Goal: Transaction & Acquisition: Book appointment/travel/reservation

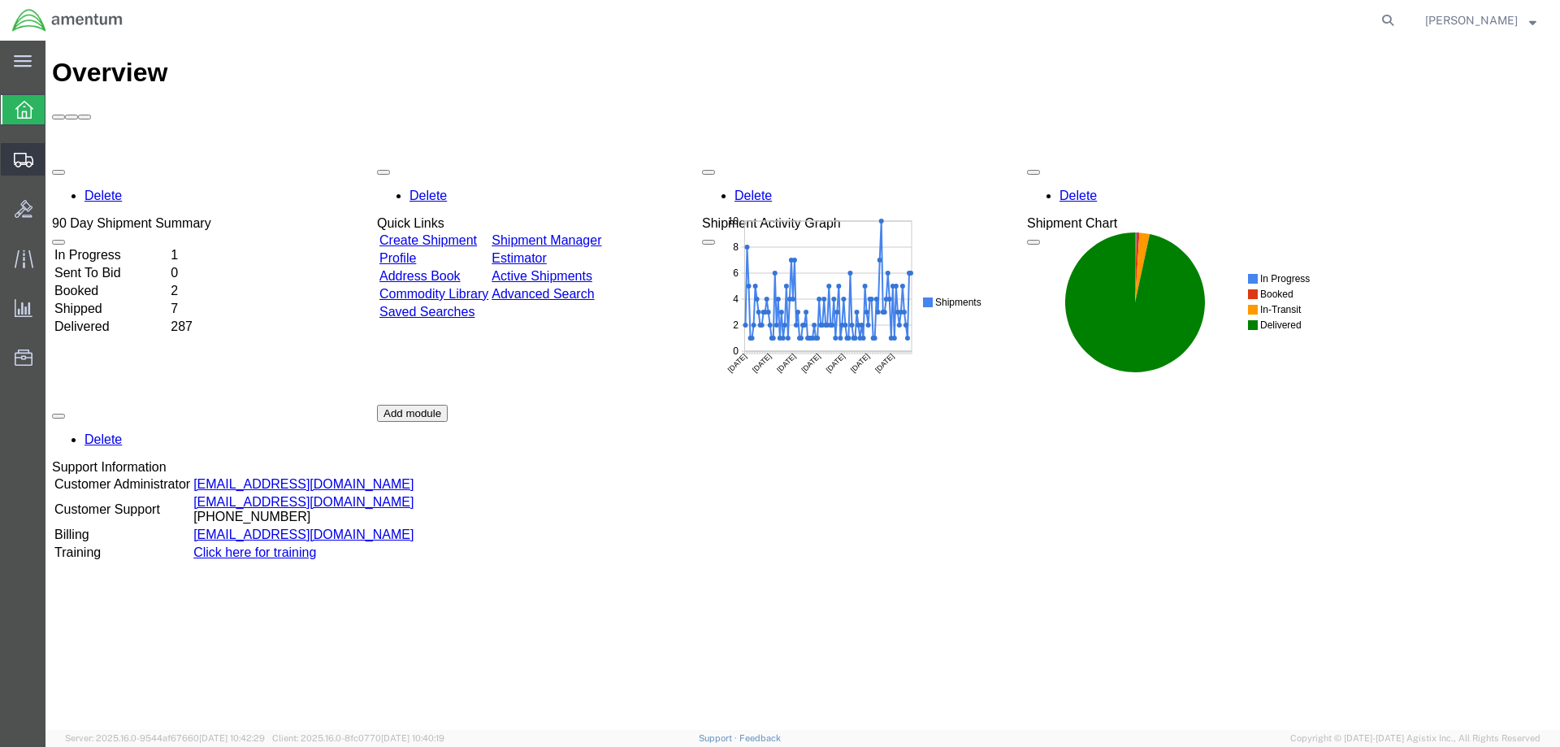
click at [0, 0] on span "Create Shipment" at bounding box center [0, 0] width 0 height 0
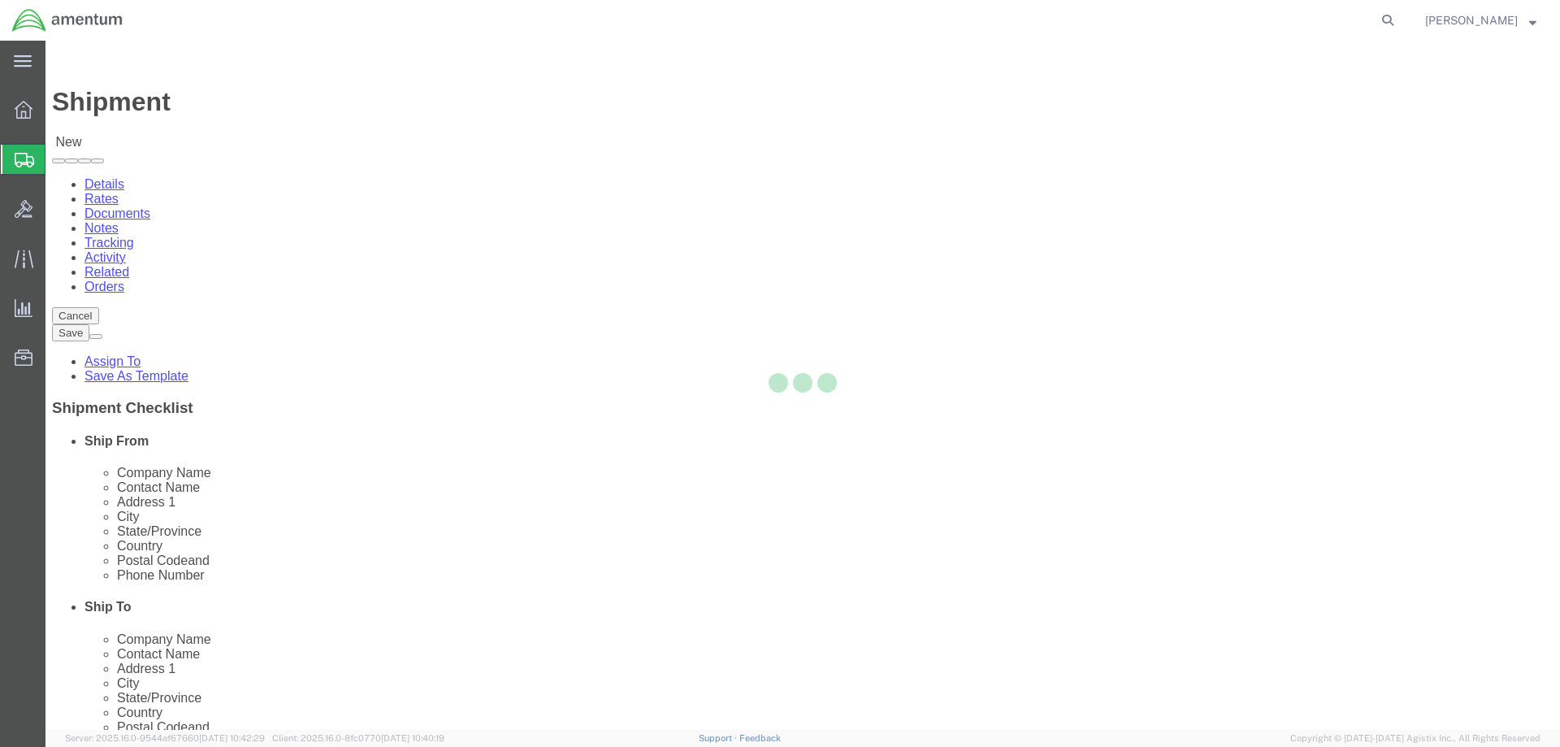
select select
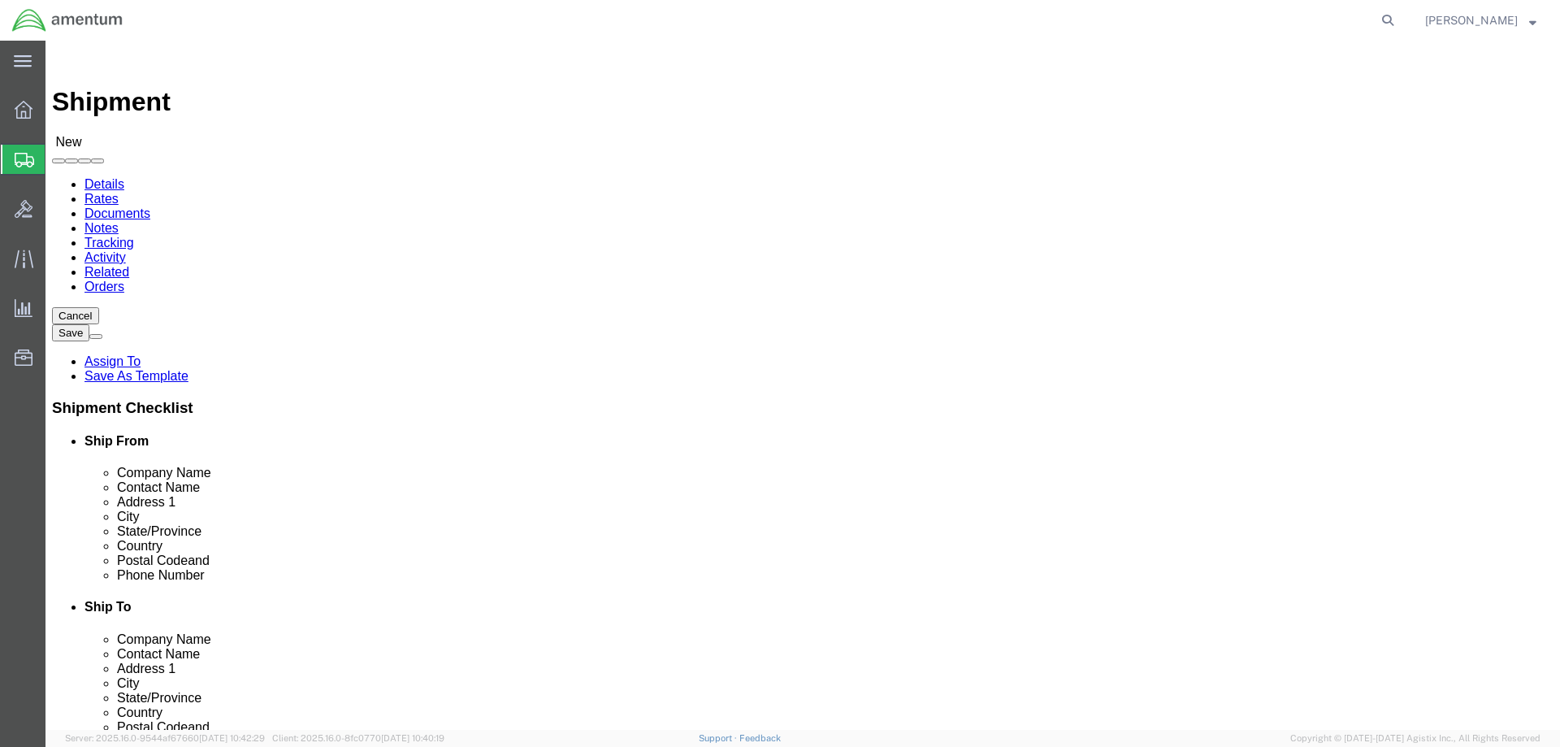
scroll to position [3087, 0]
select select "49925"
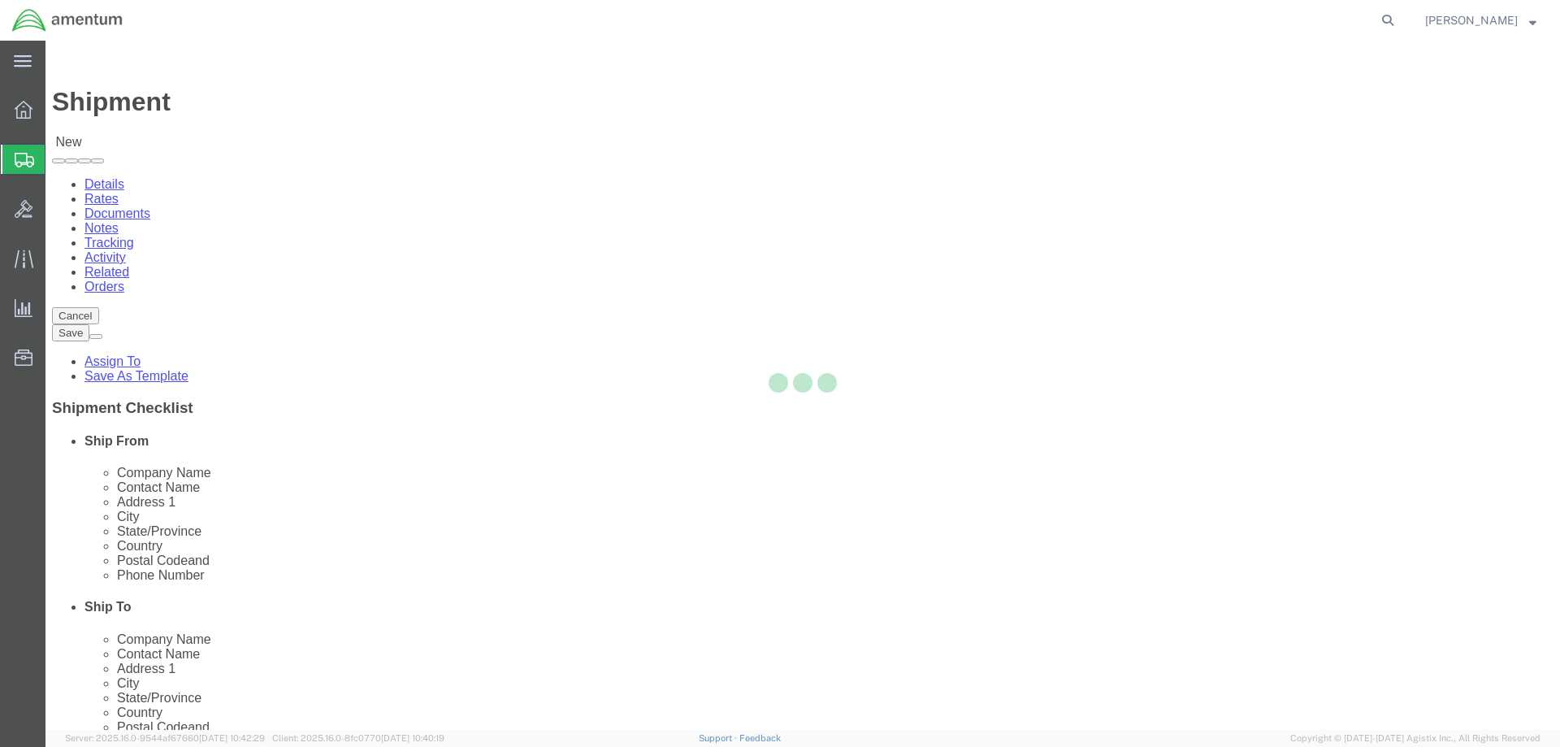
select select "VA"
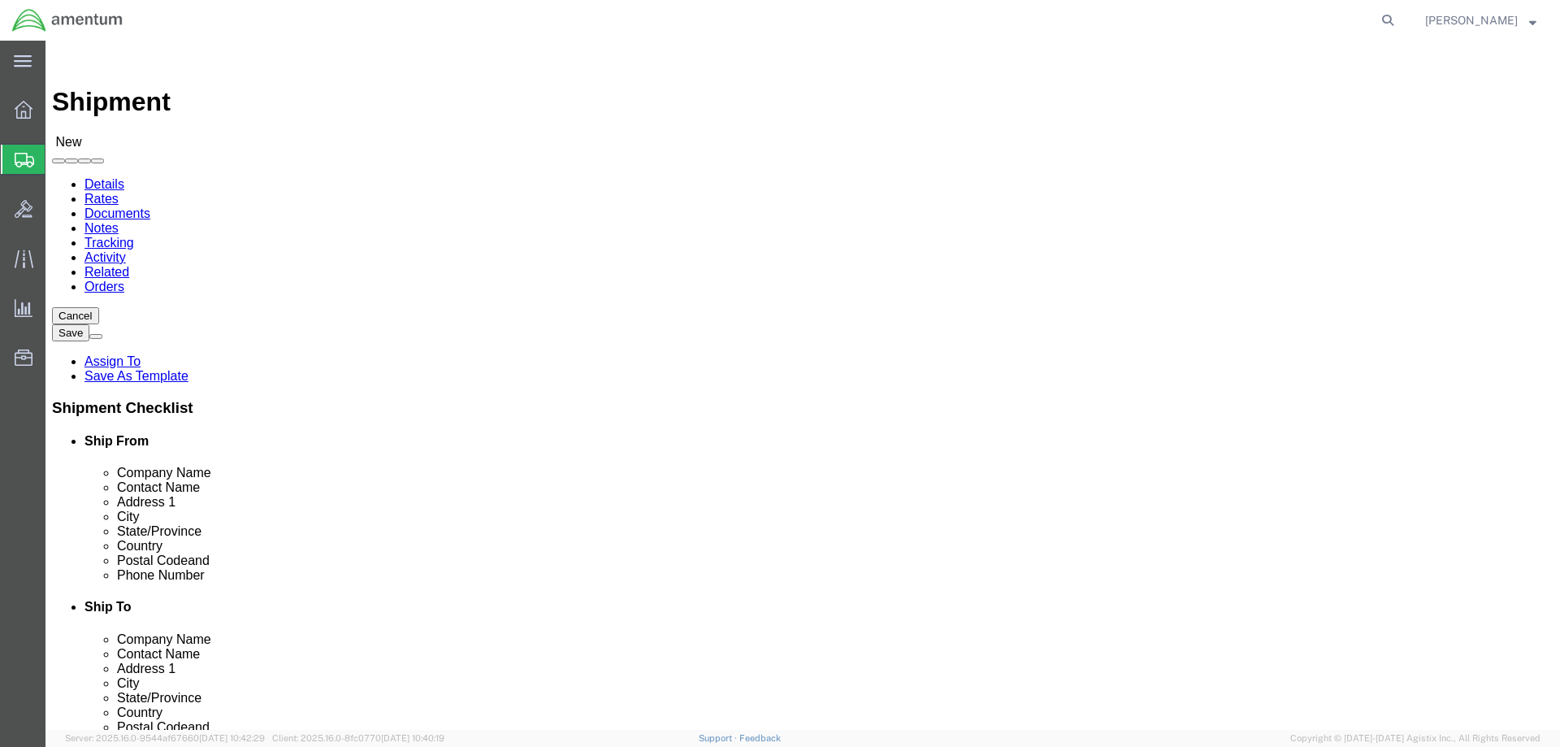
scroll to position [3249, 0]
select select "49930"
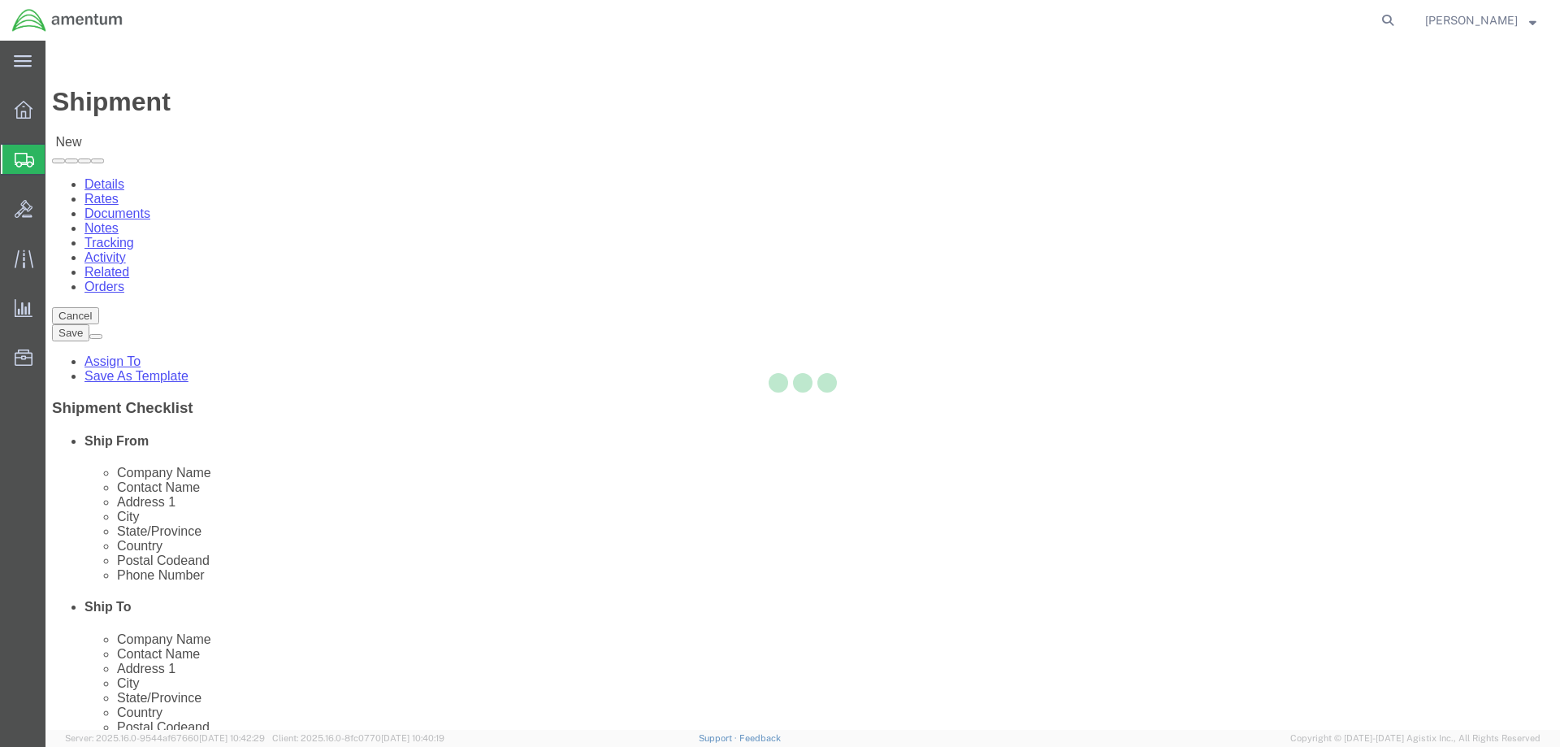
select select "FL"
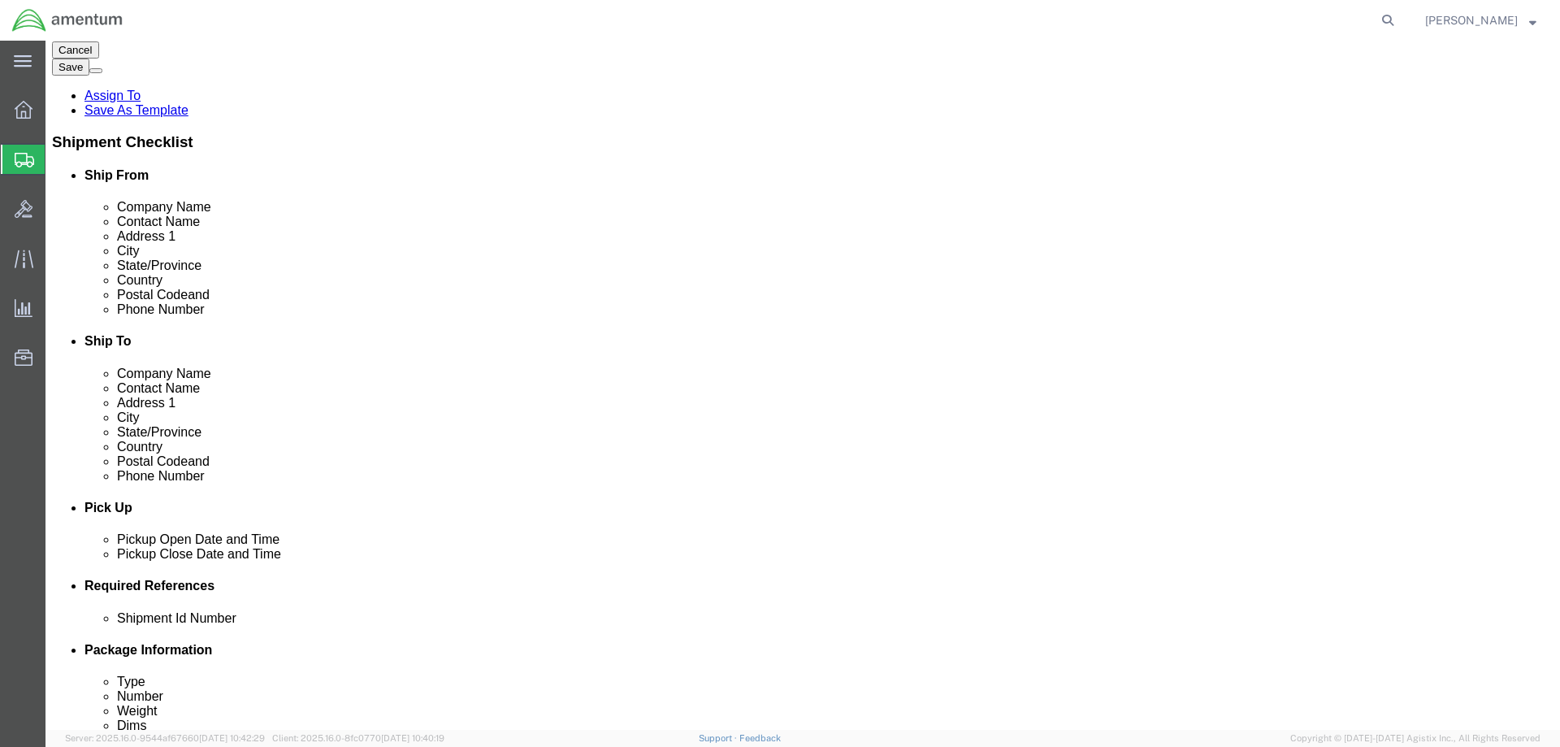
scroll to position [406, 0]
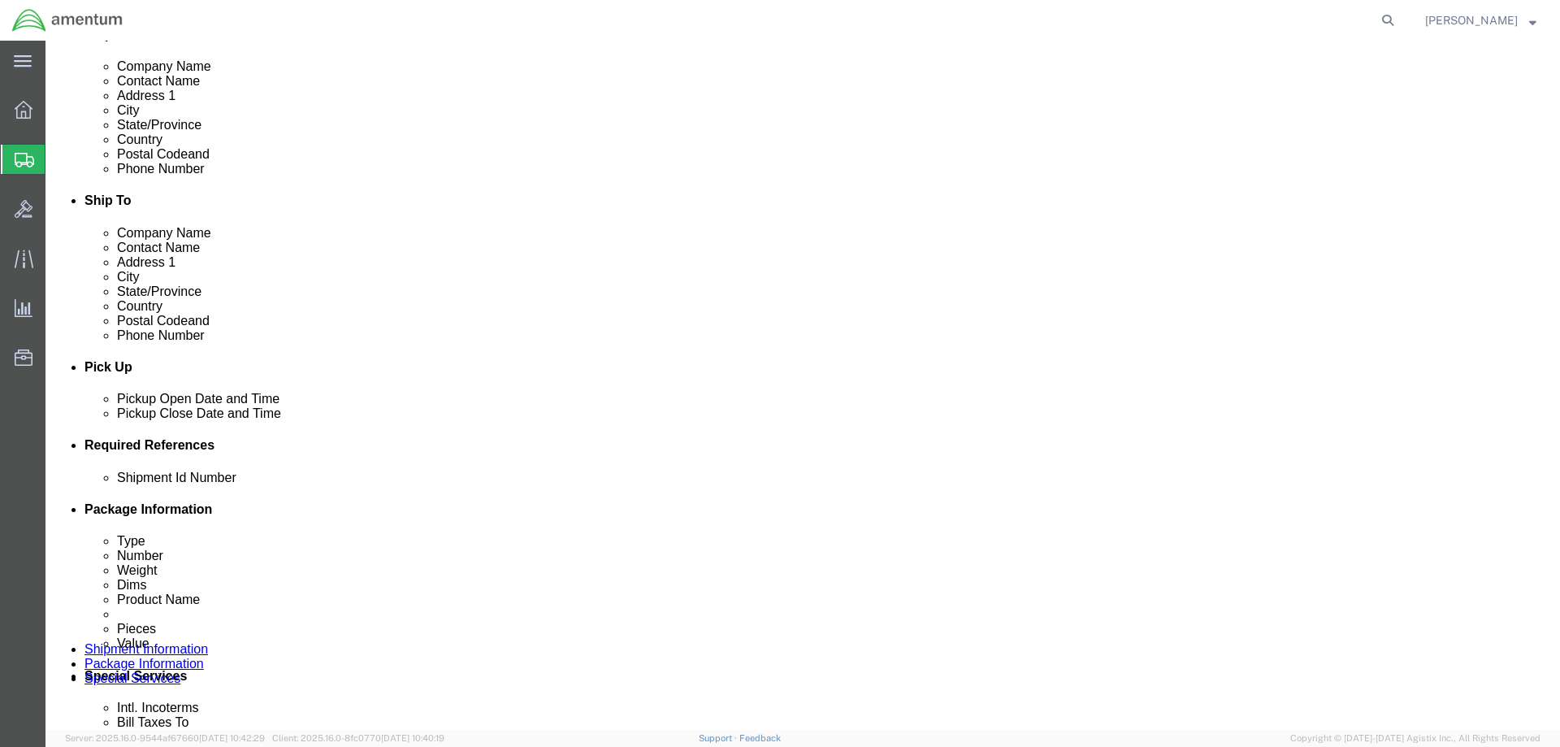
click div "[DATE] 12:00 PM"
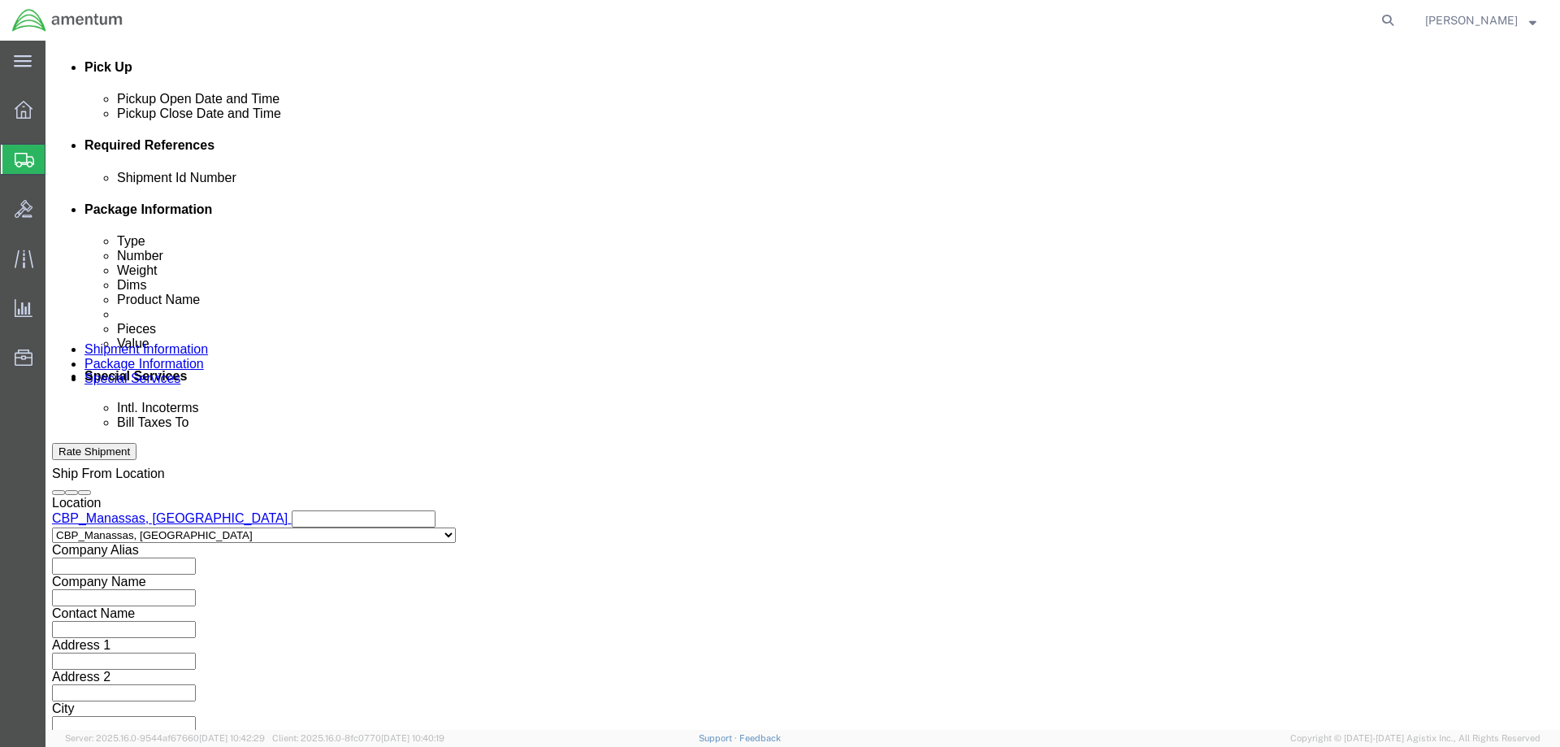
type input "4:00 PM"
click button "Apply"
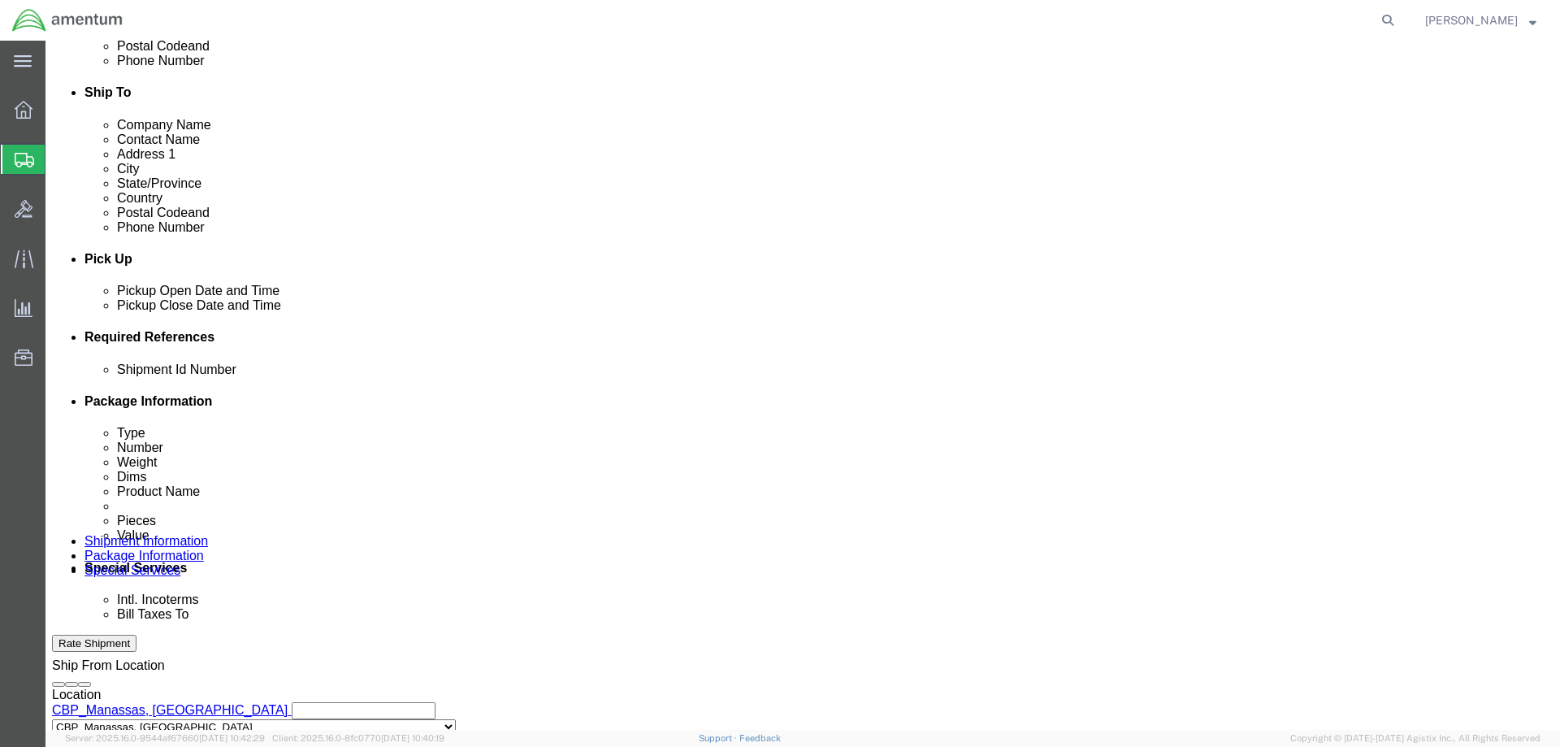
scroll to position [543, 0]
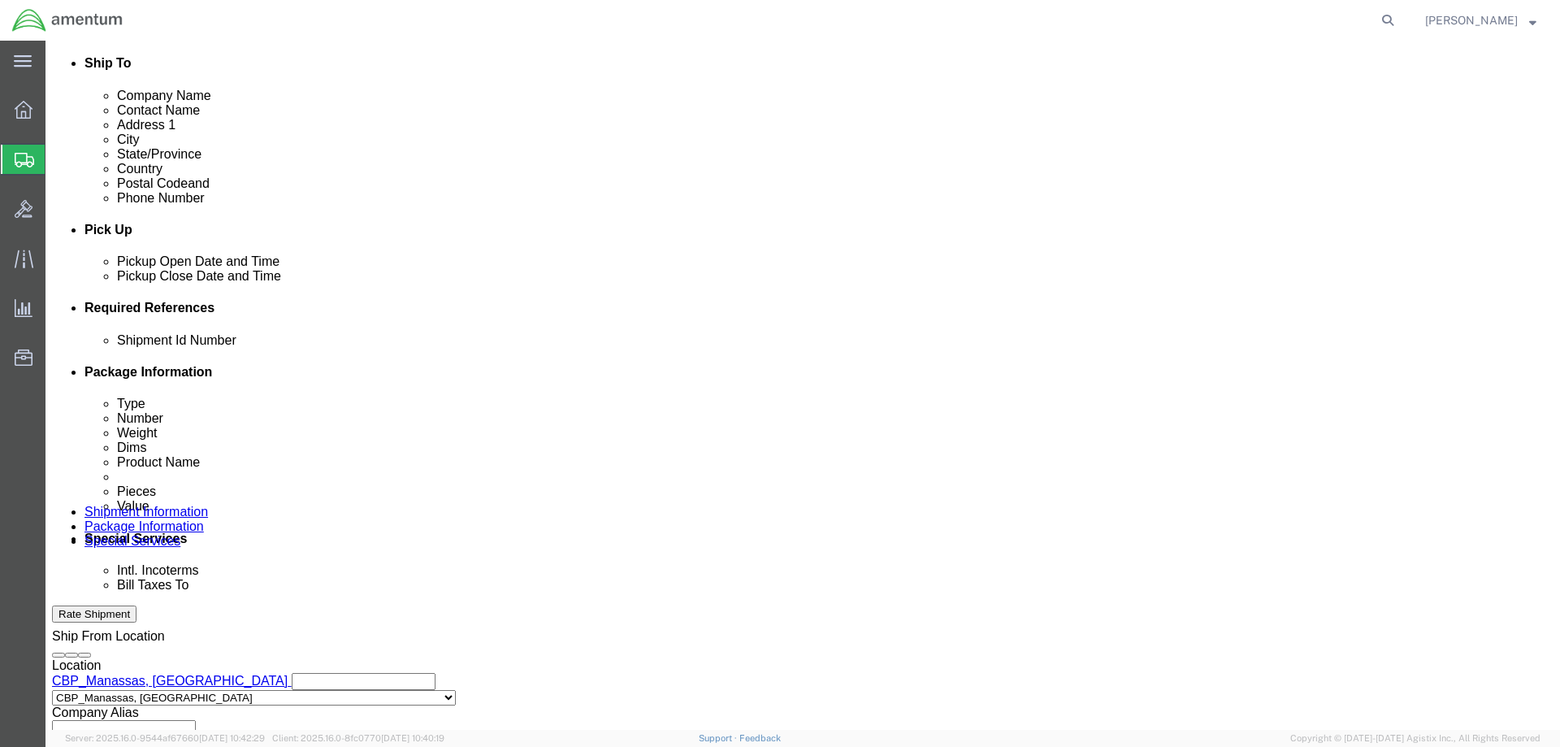
click button "Add reference"
click input "text"
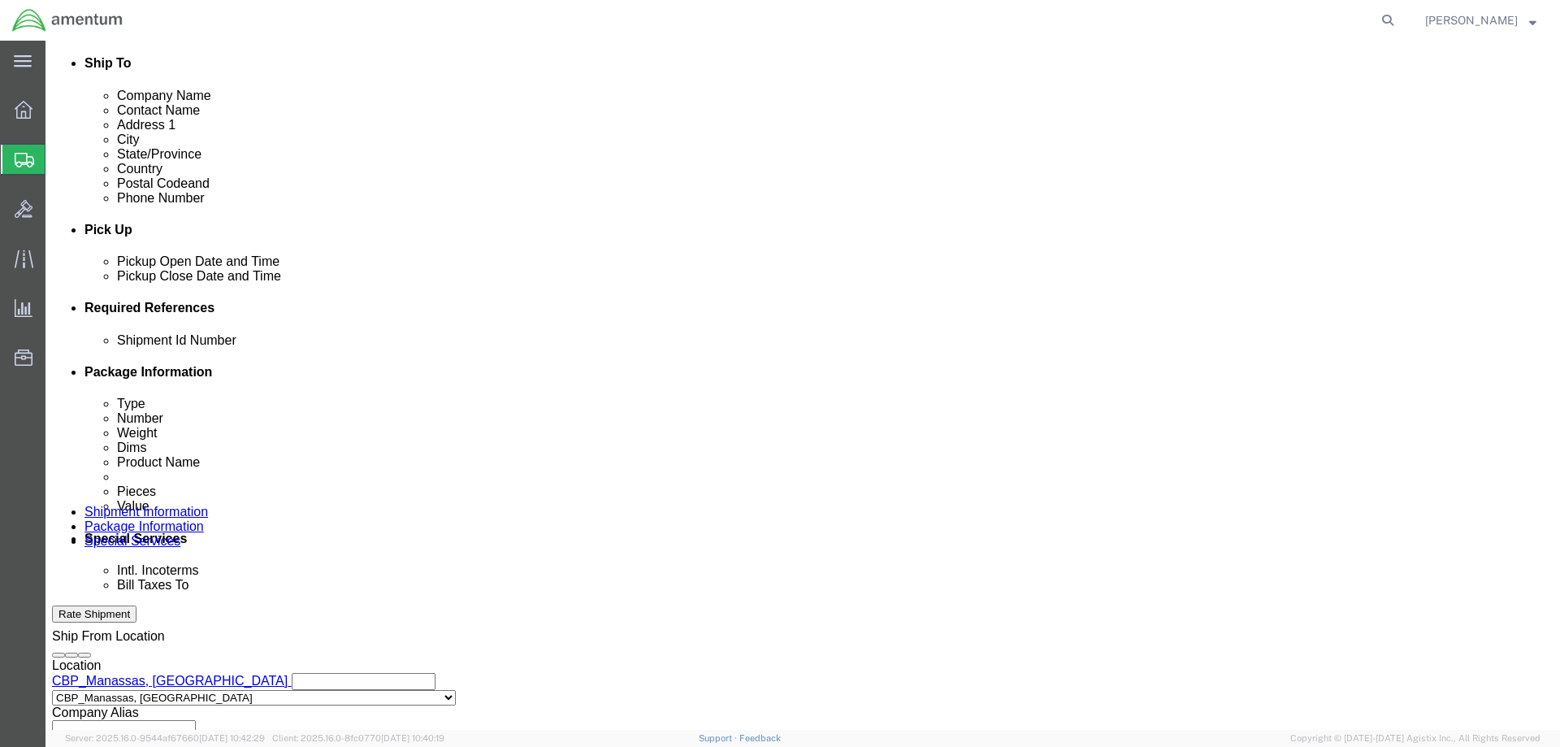
type input "u"
type input "U"
paste input "323707"
type input "USAGE 323707"
click select "Select Account Type Activity ID Airline Appointment Number ASN Batch Request # …"
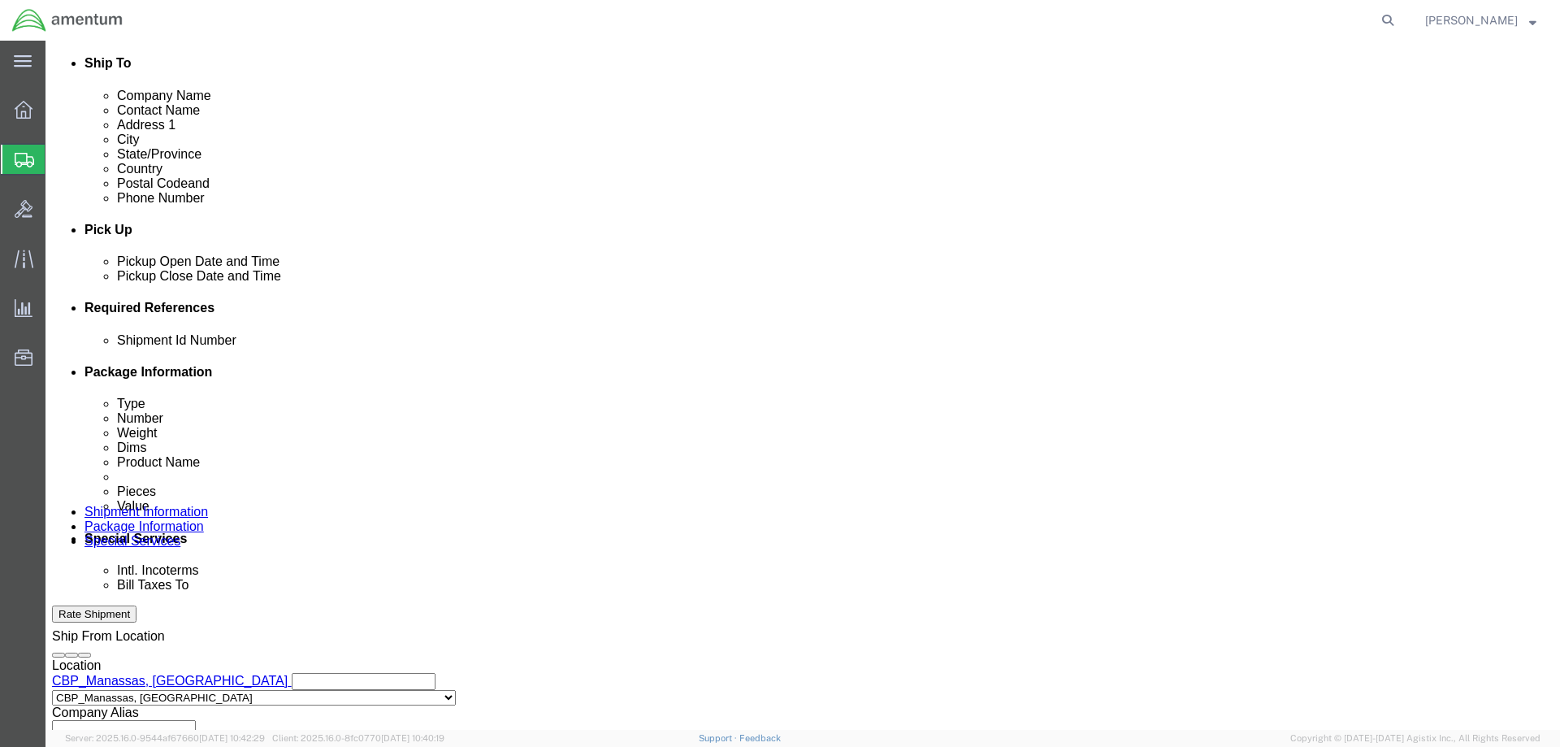
select select "CUSTREF"
click select "Select Account Type Activity ID Airline Appointment Number ASN Batch Request # …"
select select "DEPT"
click select "Select Account Type Activity ID Airline Appointment Number ASN Batch Request # …"
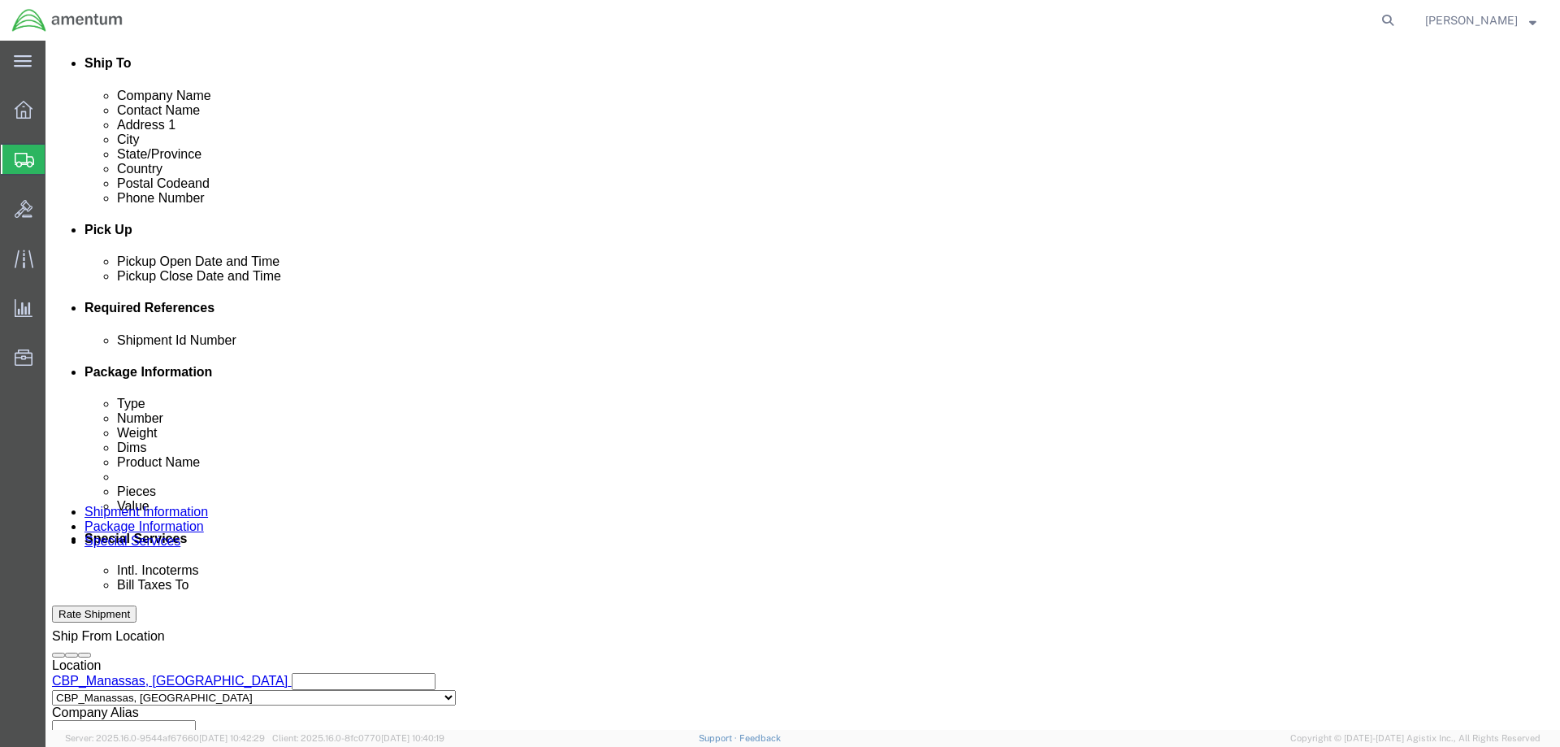
click select "Select Account Type Activity ID Airline Appointment Number ASN Batch Request # …"
select select "PROJNUM"
click select "Select Account Type Activity ID Airline Appointment Number ASN Batch Request # …"
click div "Shipment Id Number USAGE 323707 Select Account Type Activity ID Airline Appoint…"
click input "text"
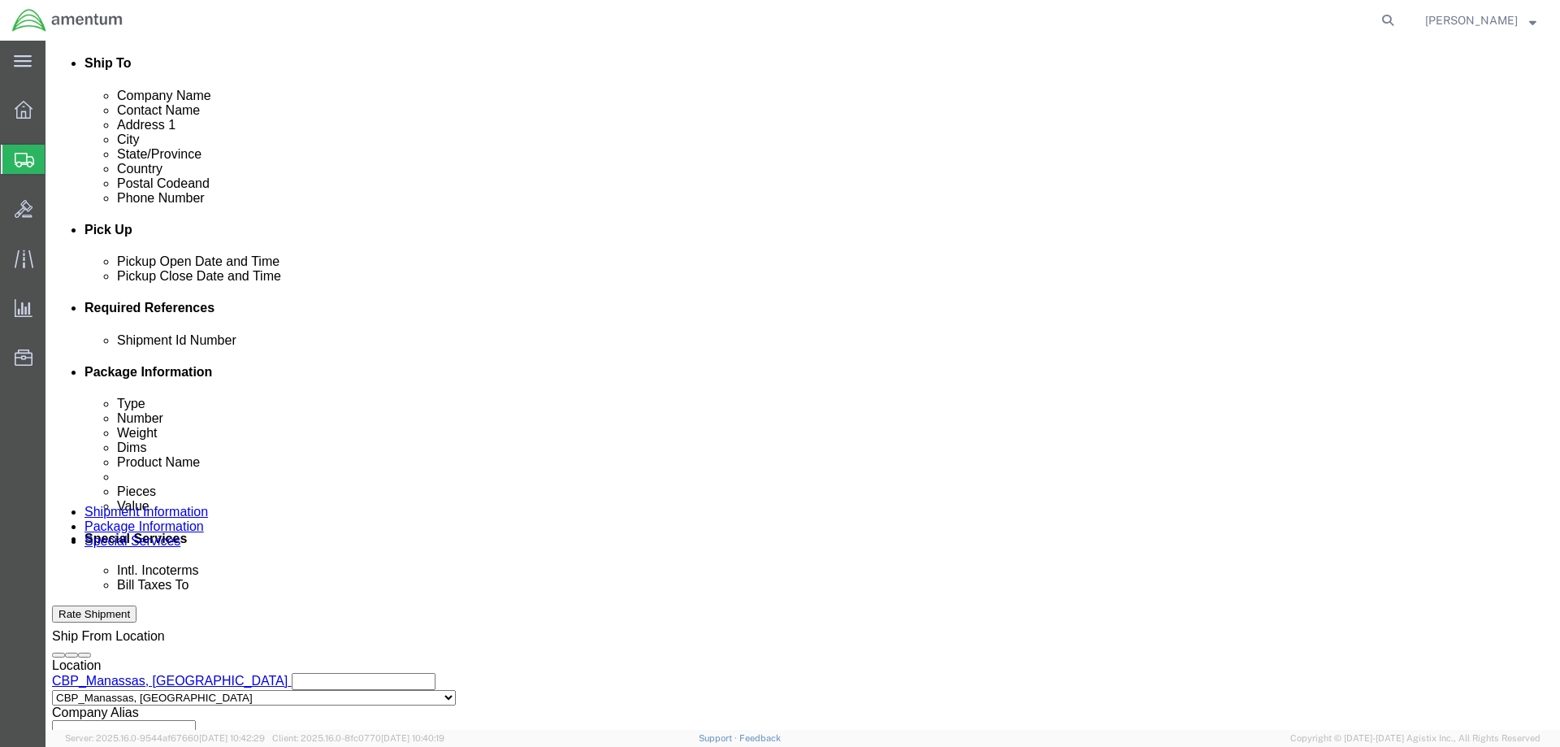
click input "text"
type input "FILTER"
click input "text"
type input "CBP"
click input "text"
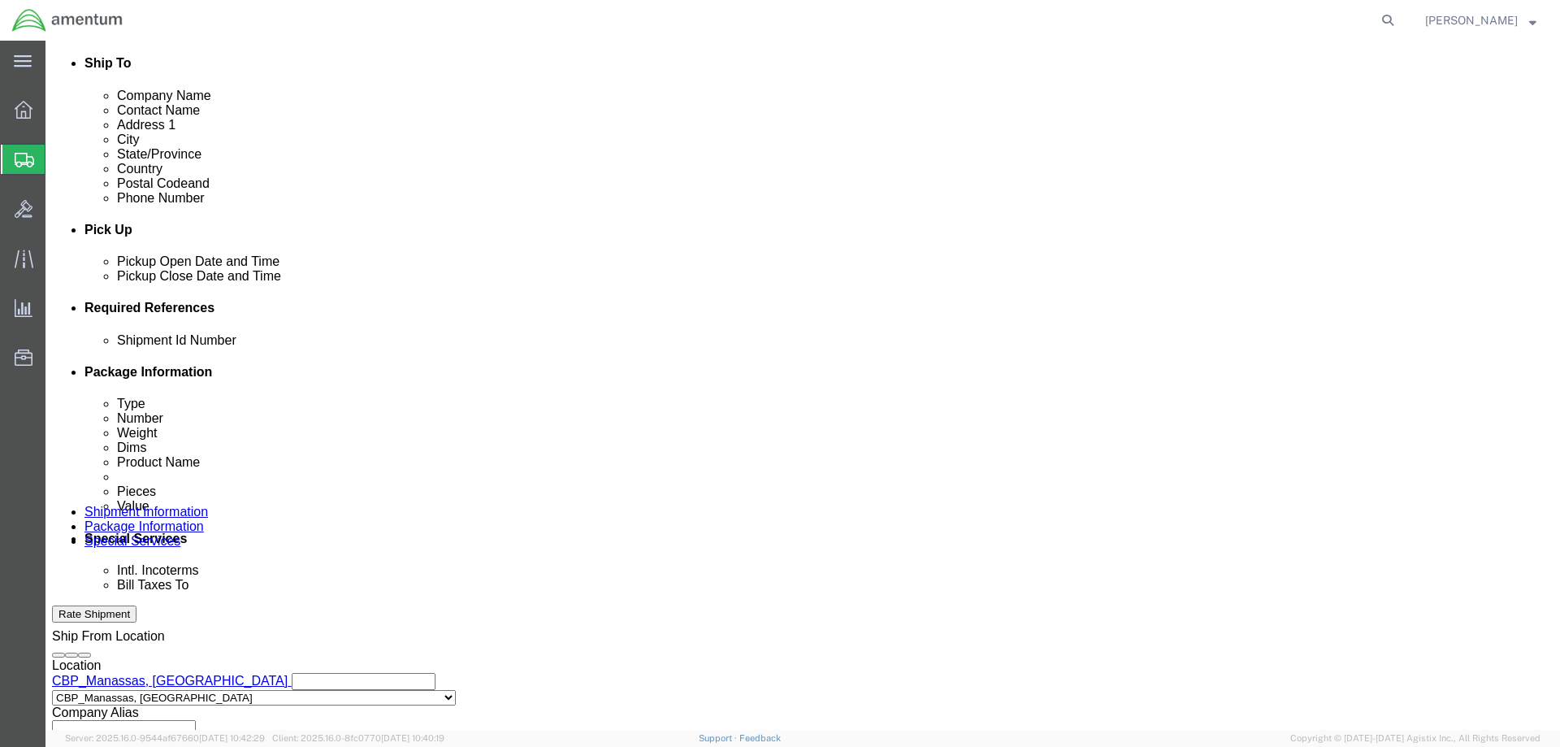
scroll to position [0, 28]
type input "6118.03.03.2219.000.NCR.0000"
click div "Shipment Id Number USAGE 323707 Select Account Type Activity ID Airline Appoint…"
click input "6118.03.03.2219.000.NCR.0000"
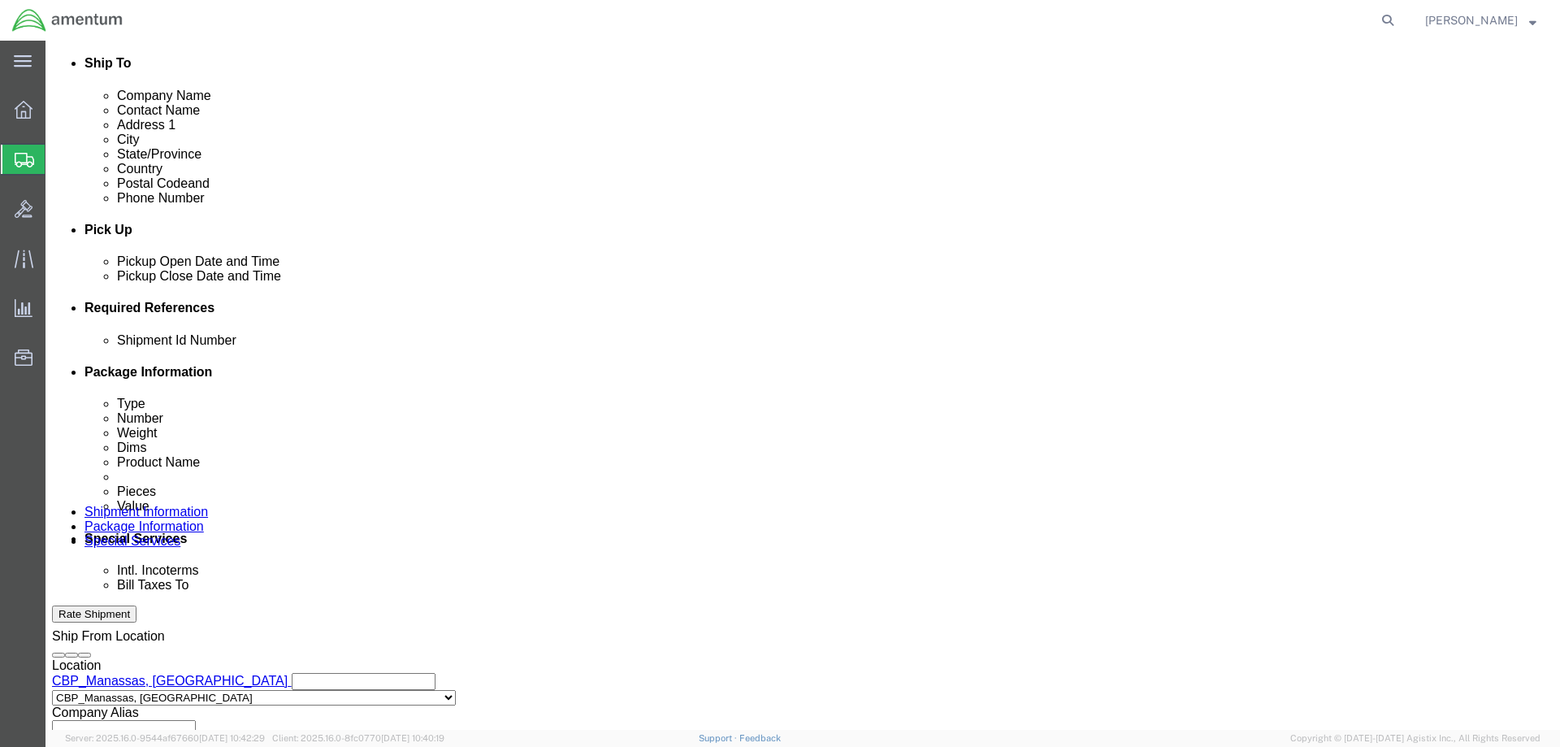
scroll to position [0, 28]
click div "Shipment Id Number USAGE 323707 Select Account Type Activity ID Airline Appoint…"
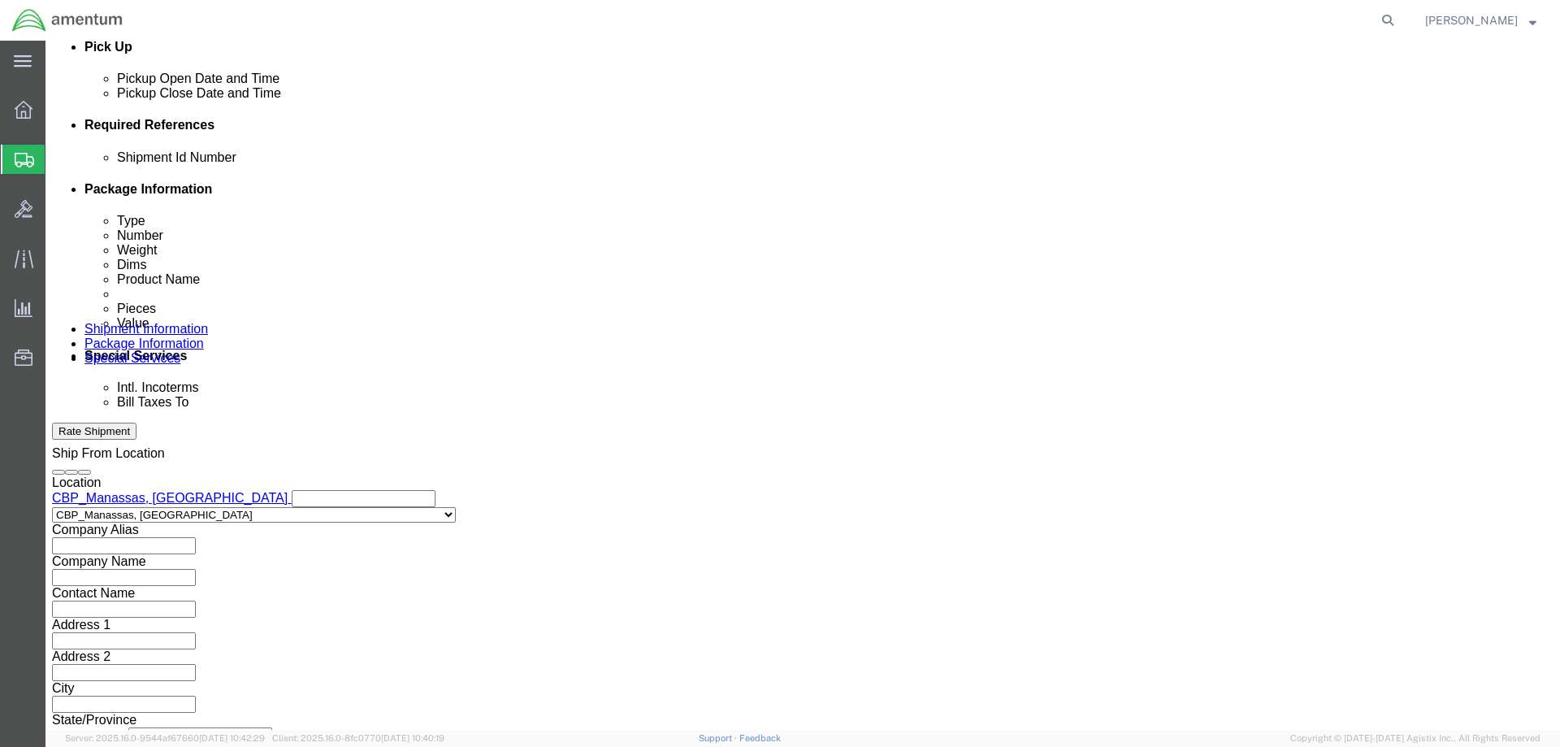
scroll to position [737, 0]
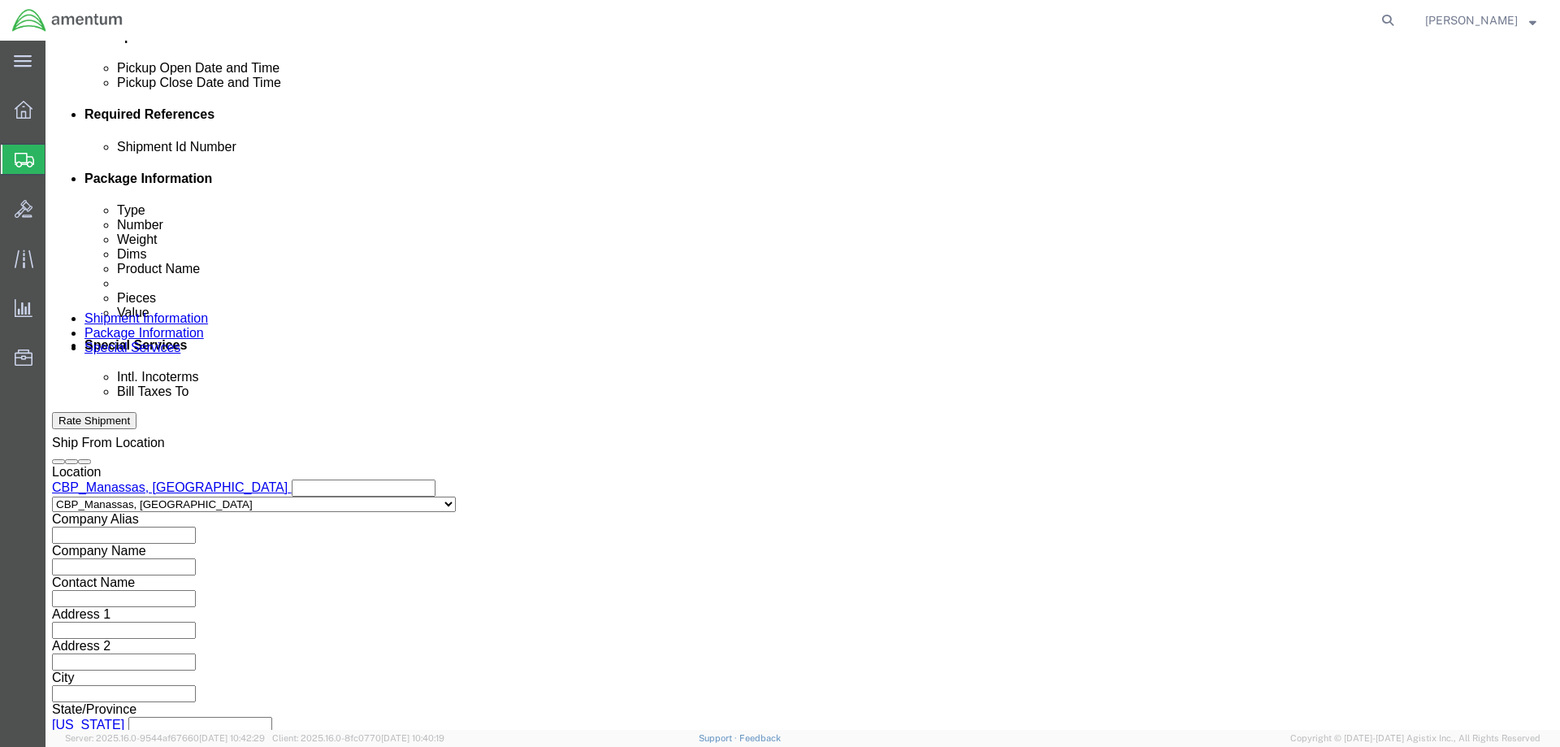
click button "Continue"
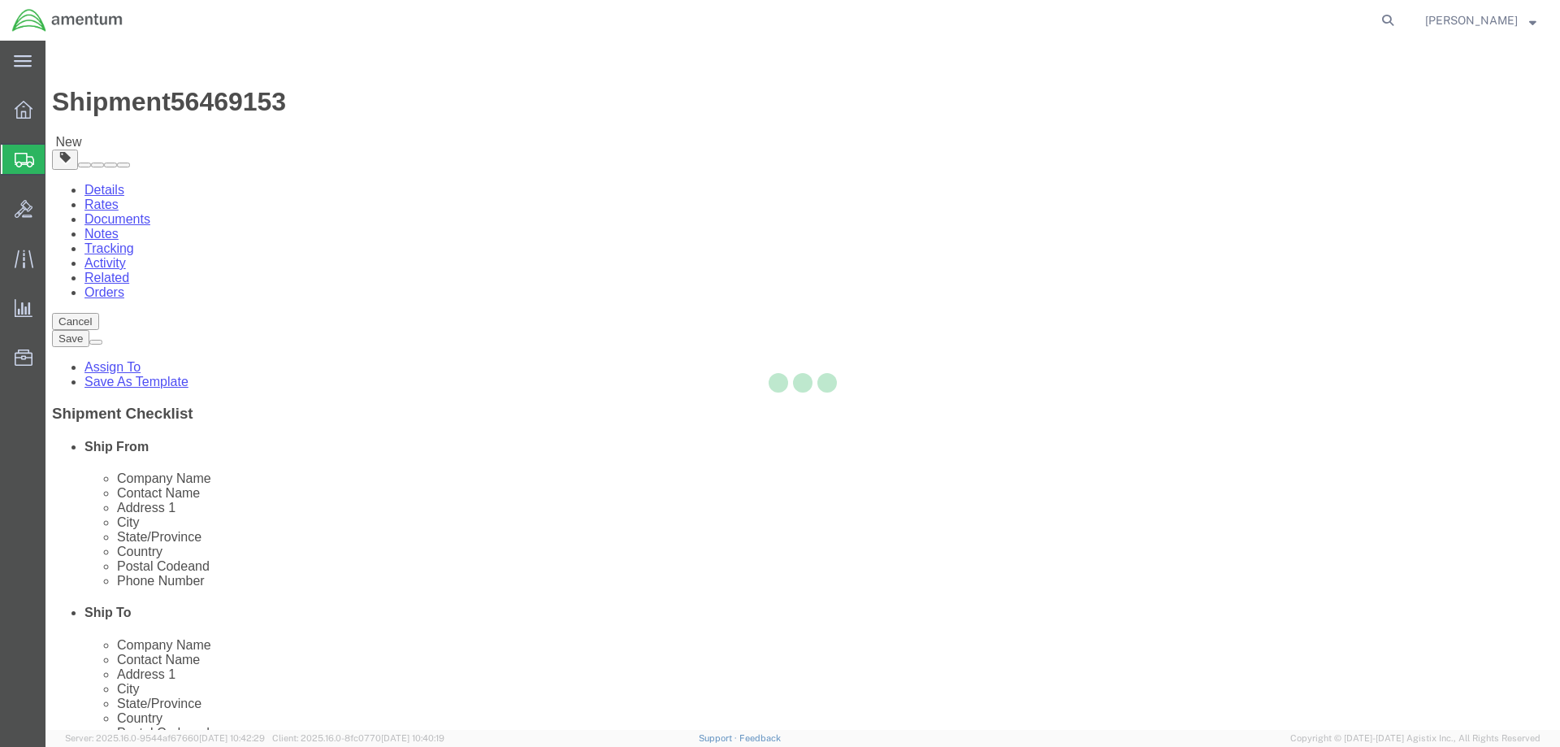
select select "CBOX"
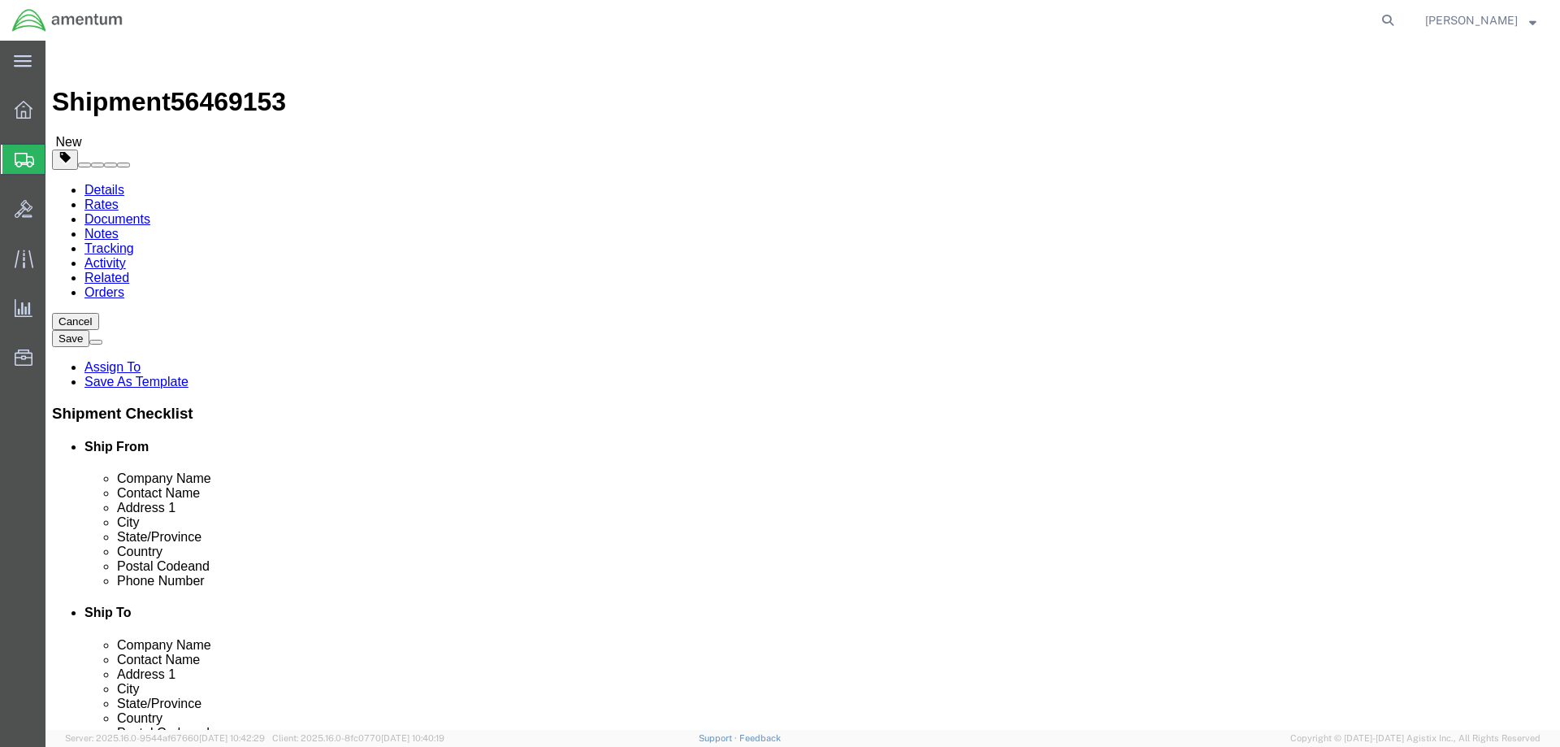
click input "text"
type input "8"
click input "text"
type input "6"
click input "text"
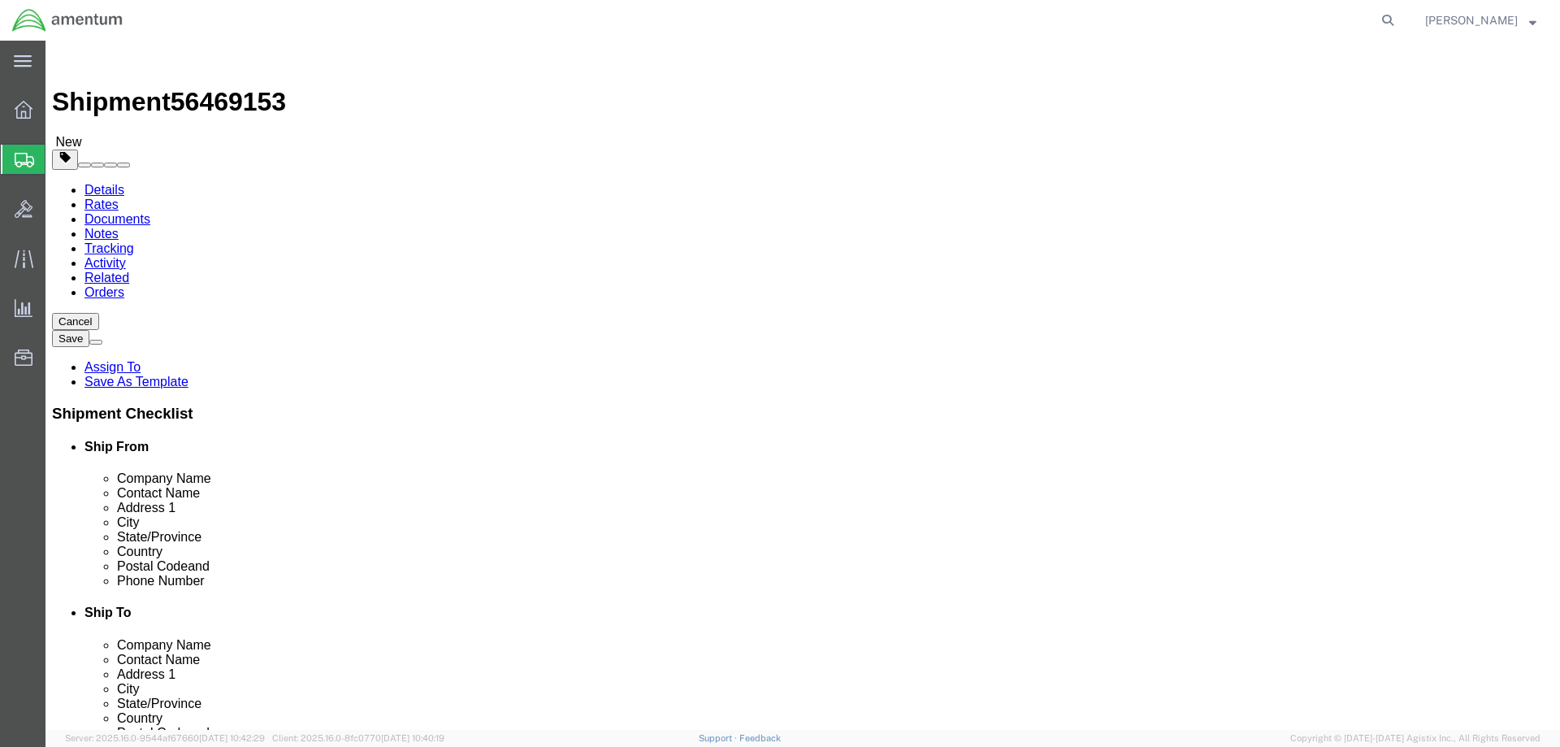
type input "4"
click div "Package Content # 1 x Package Type Select BCK Boxes Bale(s) Basket(s) Bolt(s) B…"
drag, startPoint x: 266, startPoint y: 375, endPoint x: 151, endPoint y: 374, distance: 114.6
click div "Weight 0.00 Select kgs lbs Ship. t°"
type input "1.00"
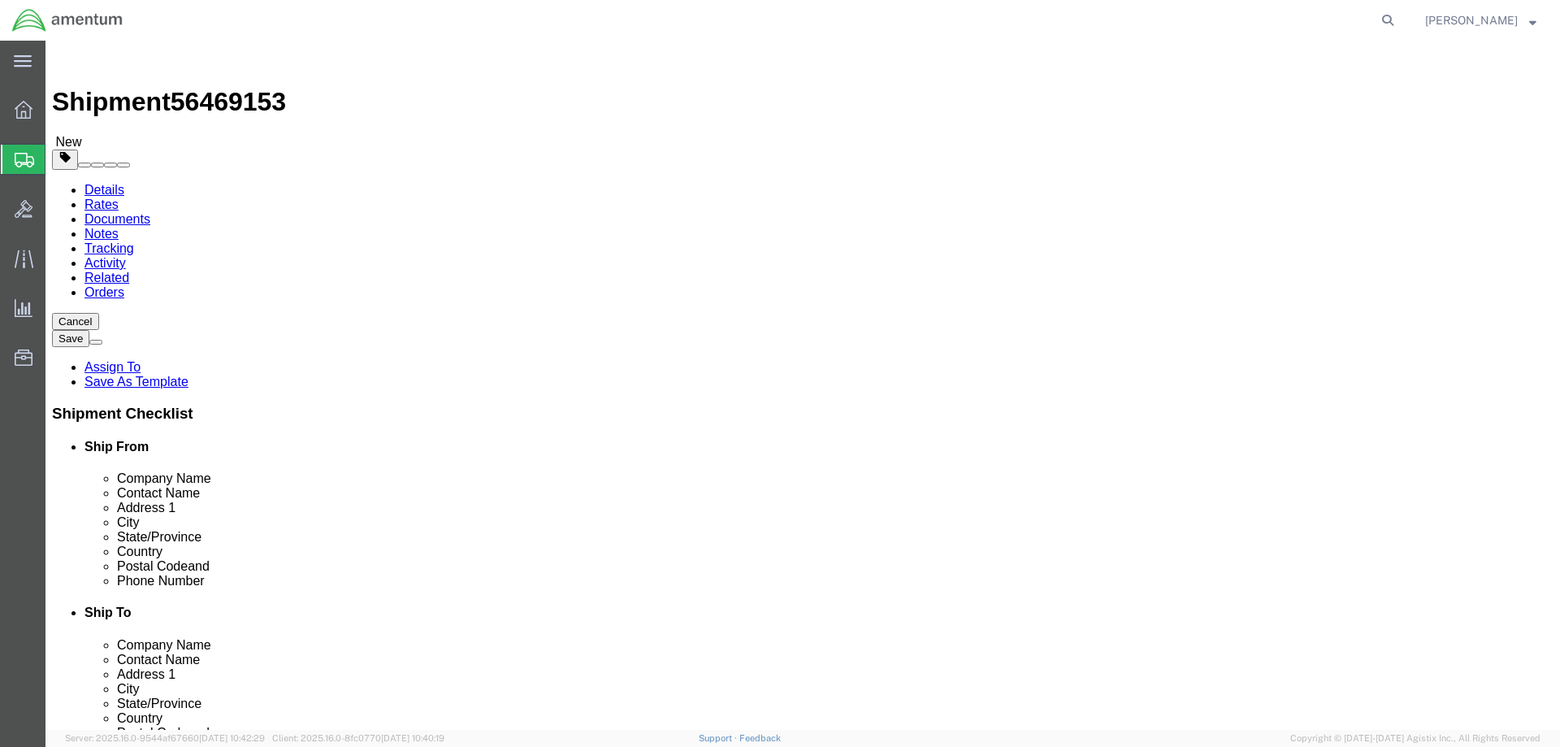
click link "Add Content"
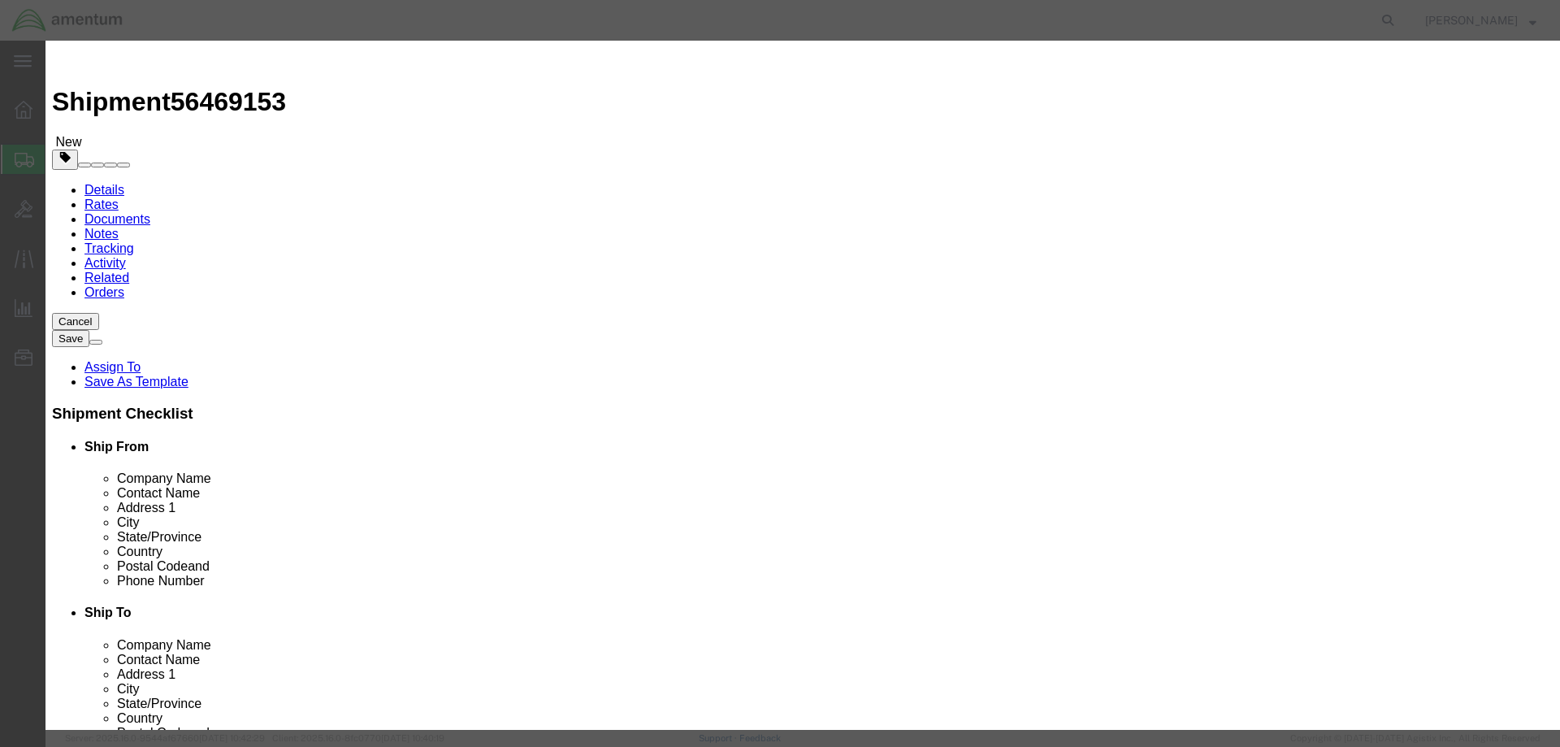
click input "text"
paste input "1742510-01"
type input "1742510-01"
click td "Name: FILTER ELEMENT"
select select "USD"
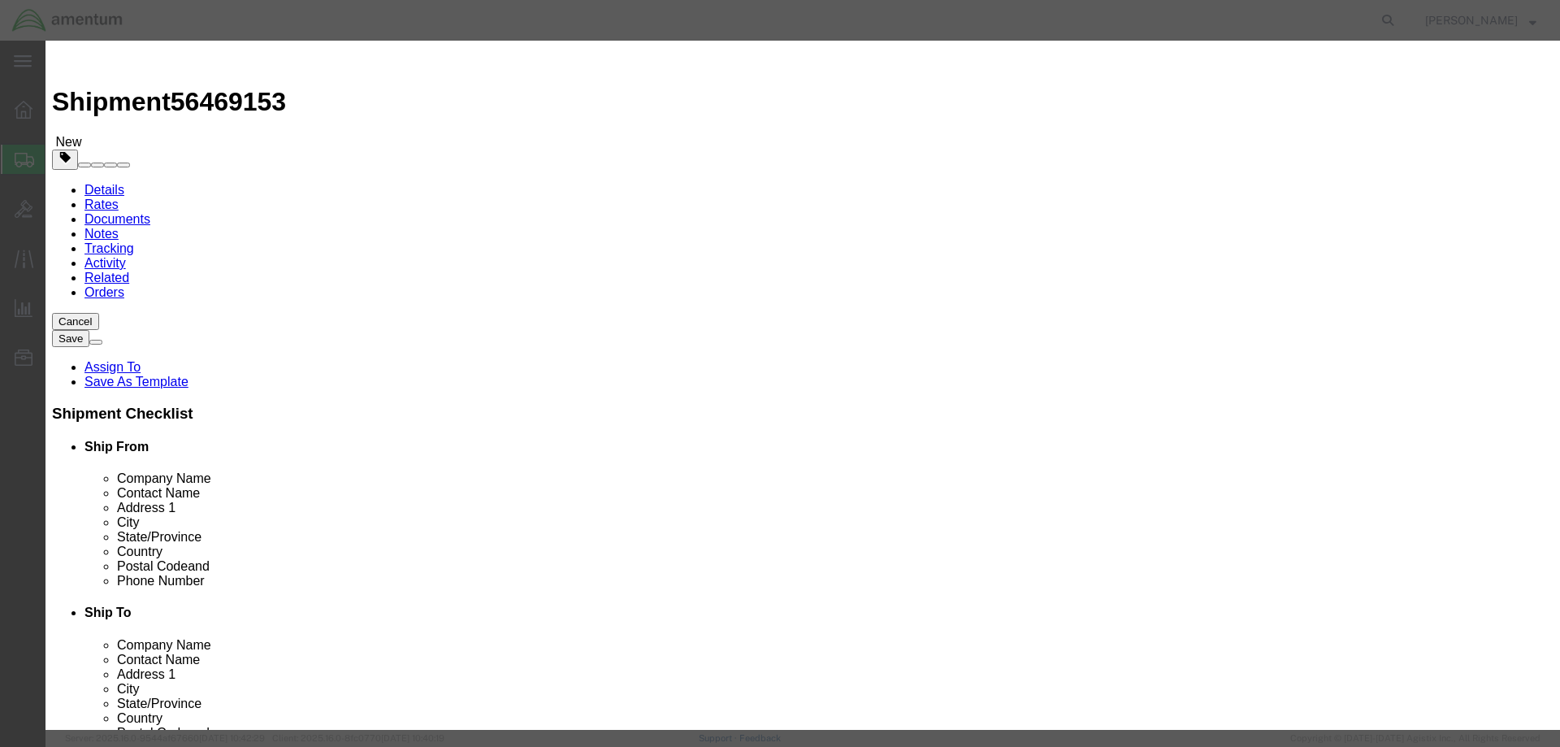
type input "2915012566347"
type input "FILTER ELEMENT"
type input "1742510-01"
type input "FILTER ELEMENT"
click input "text"
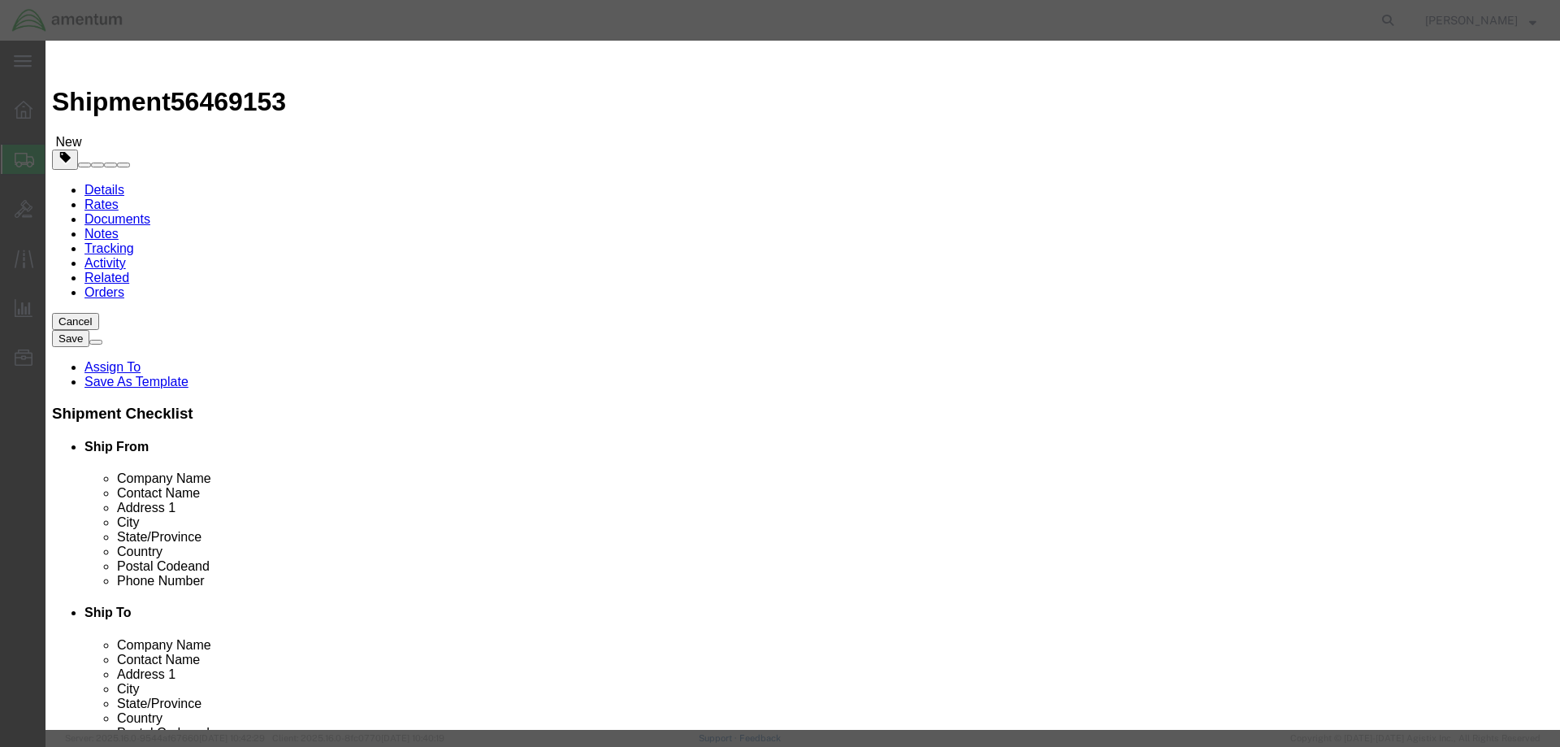
type input "1"
click input "text"
type input "100"
click label
click input "checkbox"
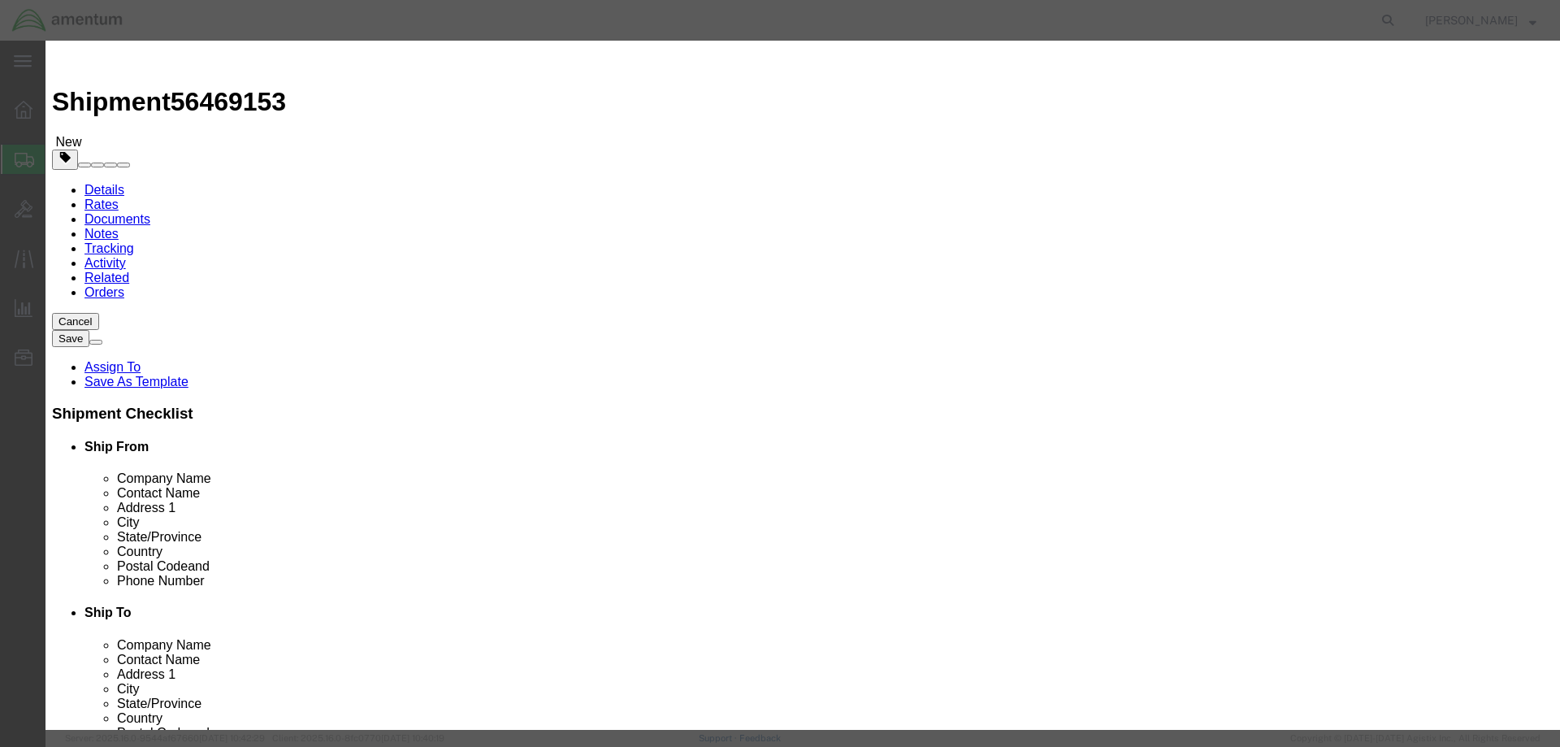
click input "checkbox"
checkbox input "false"
drag, startPoint x: 516, startPoint y: 189, endPoint x: 451, endPoint y: 173, distance: 67.0
click div "Total Value 100 Select ADP AED AFN ALL AMD AOA ARS ATS AUD AWG AZN BAM BBD BDT …"
type input "250.00"
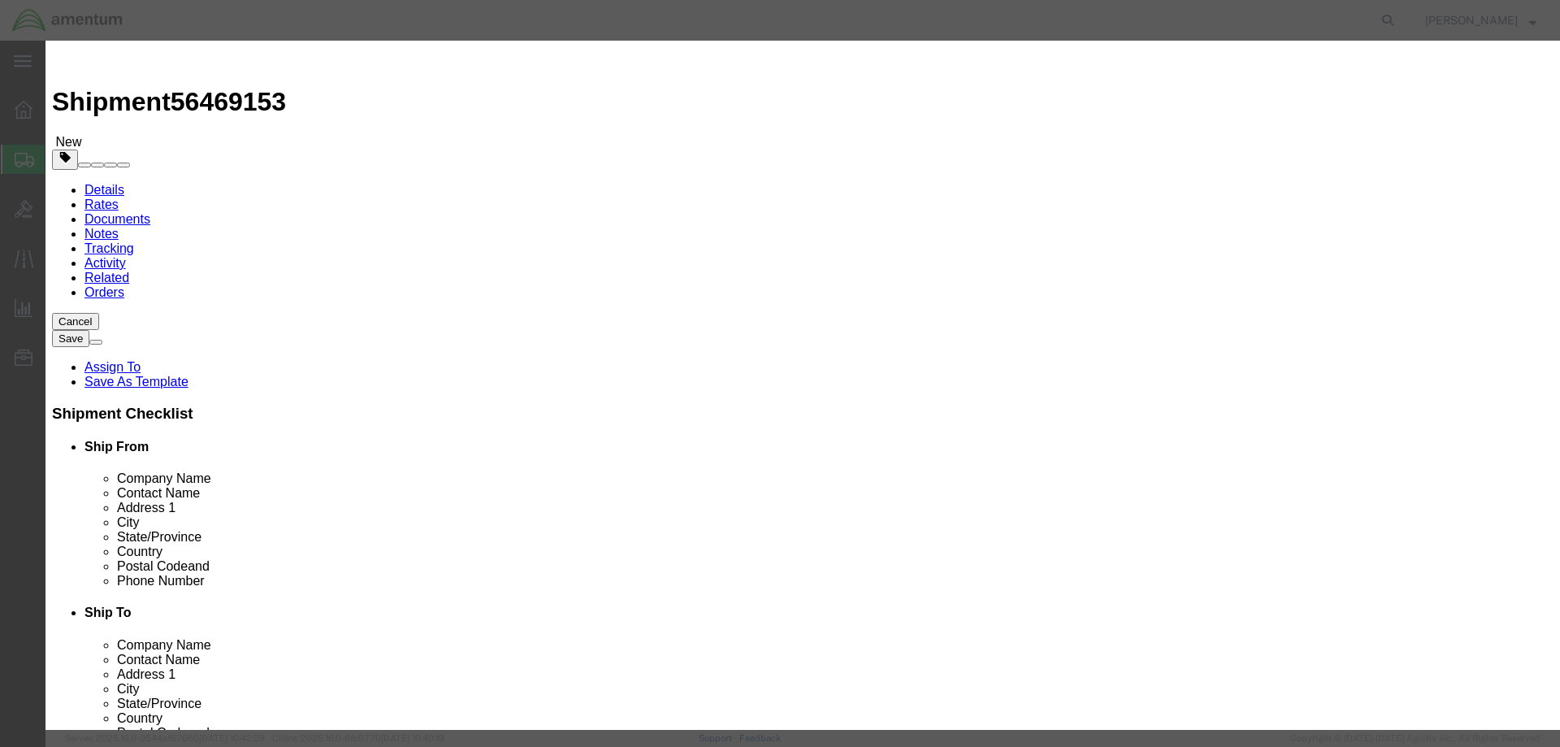
click label
click input "checkbox"
checkbox input "false"
click button "Save & Close"
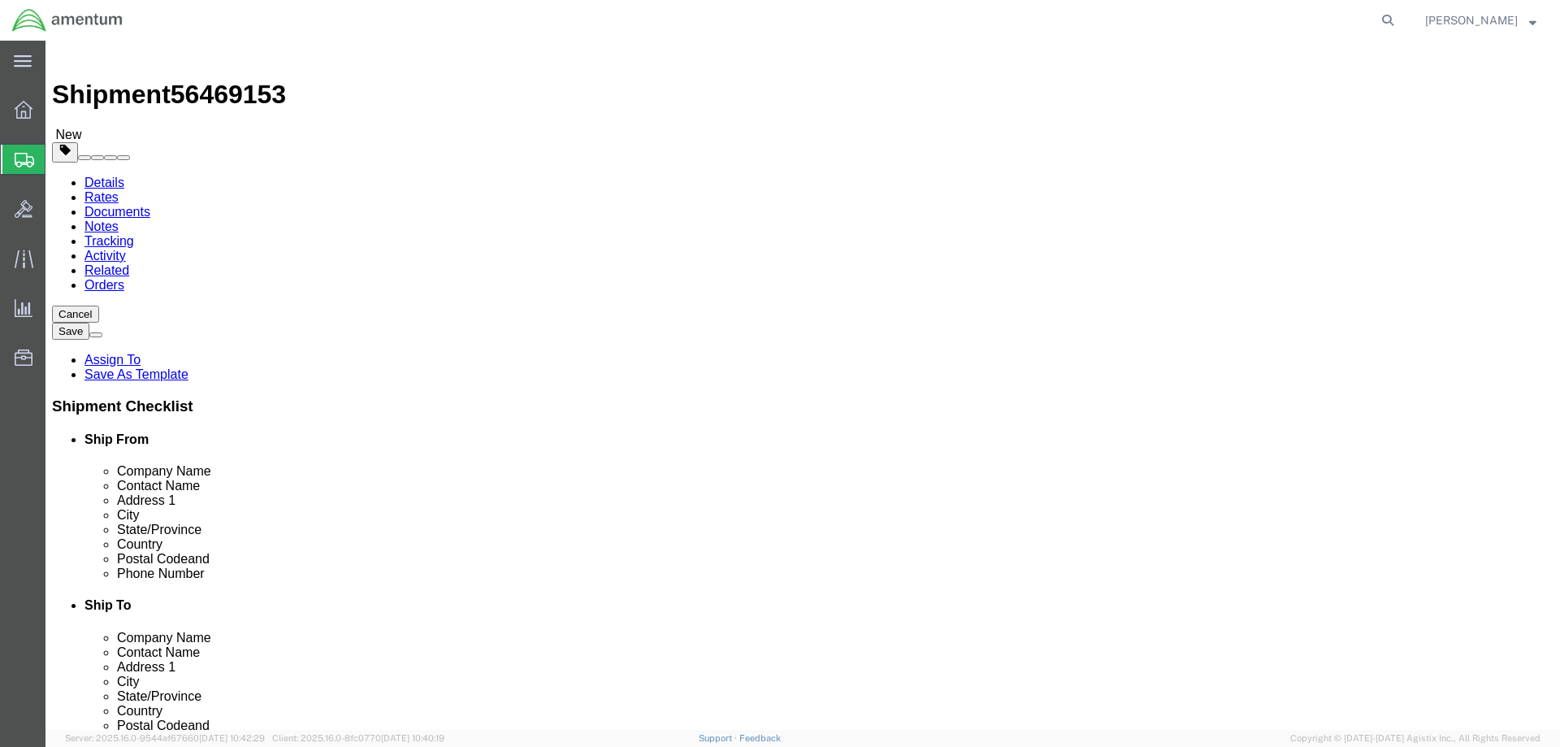
scroll to position [9, 0]
click button "Rate Shipment"
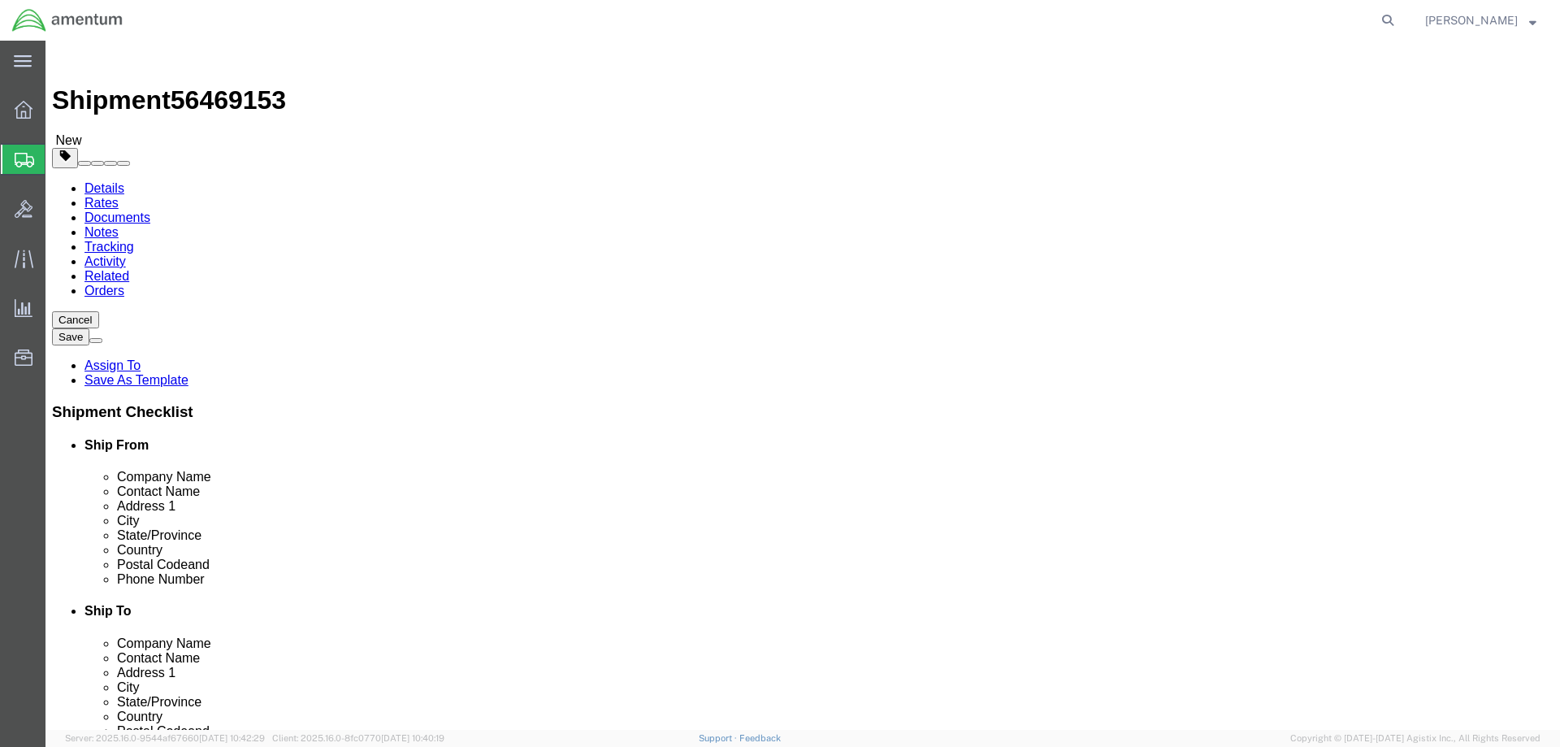
scroll to position [0, 0]
click link "Shipment Information"
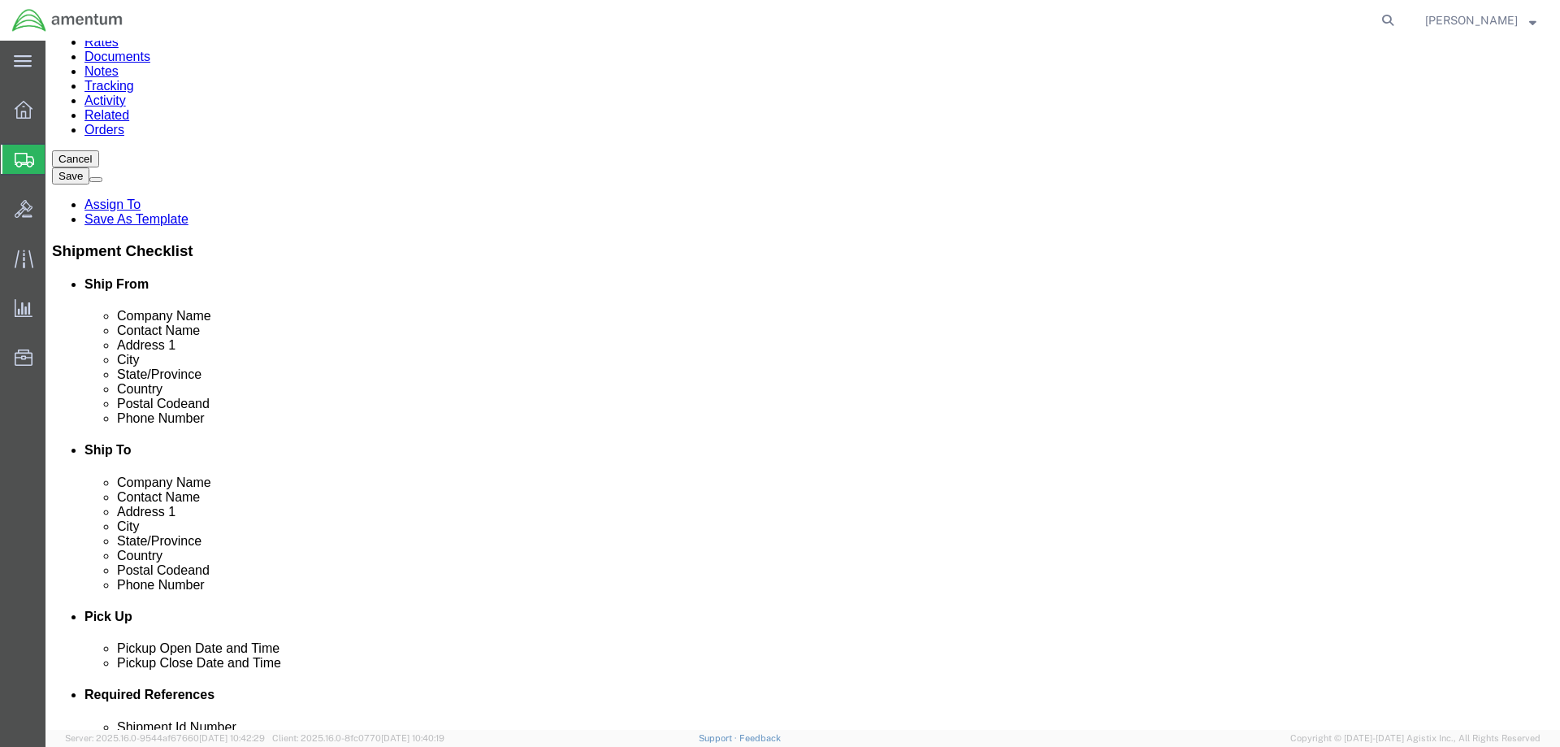
scroll to position [81, 0]
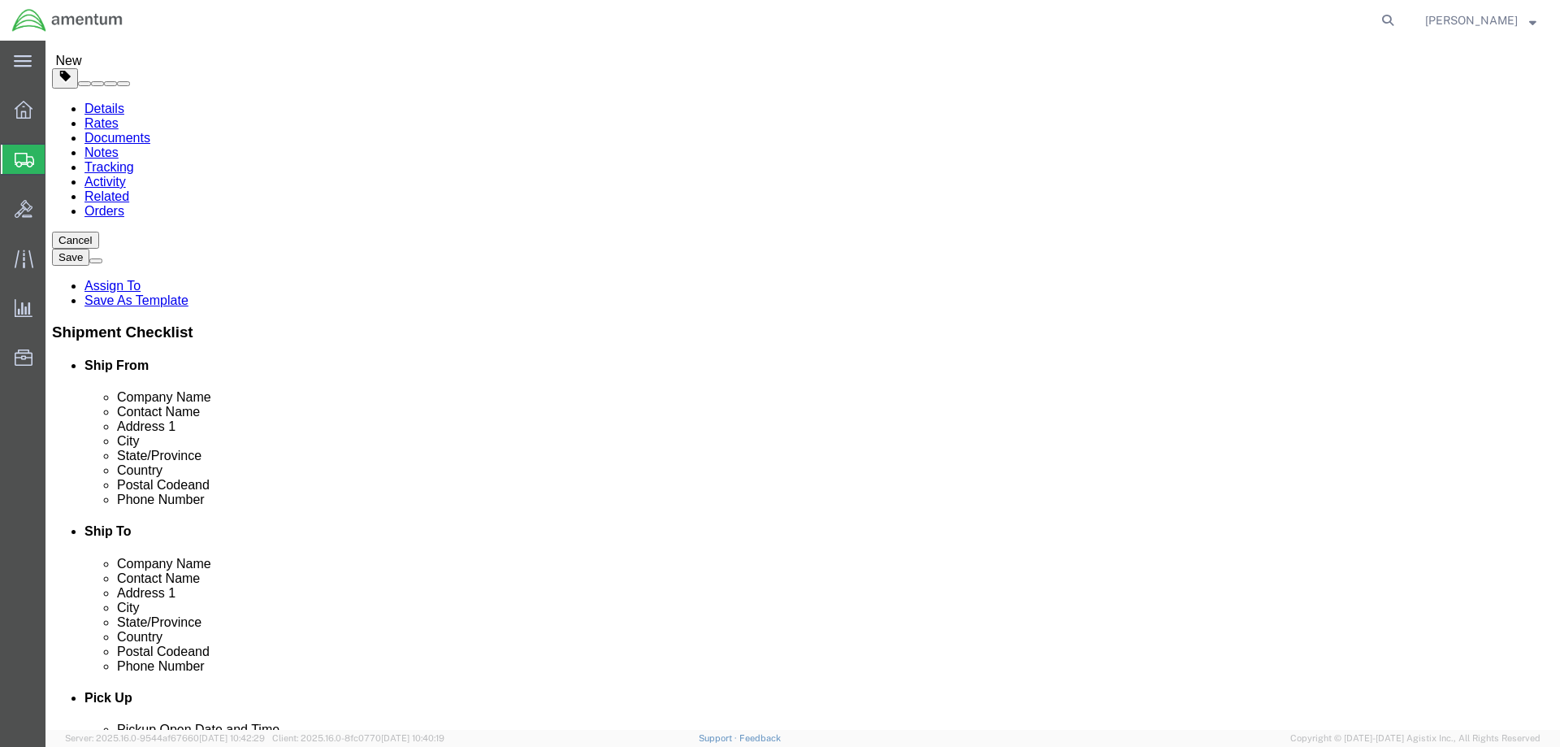
click input "Ship To Location / Contact Name : This field is required."
type input "J"
type input "[PERSON_NAME]"
click label "Address 2"
click input "text"
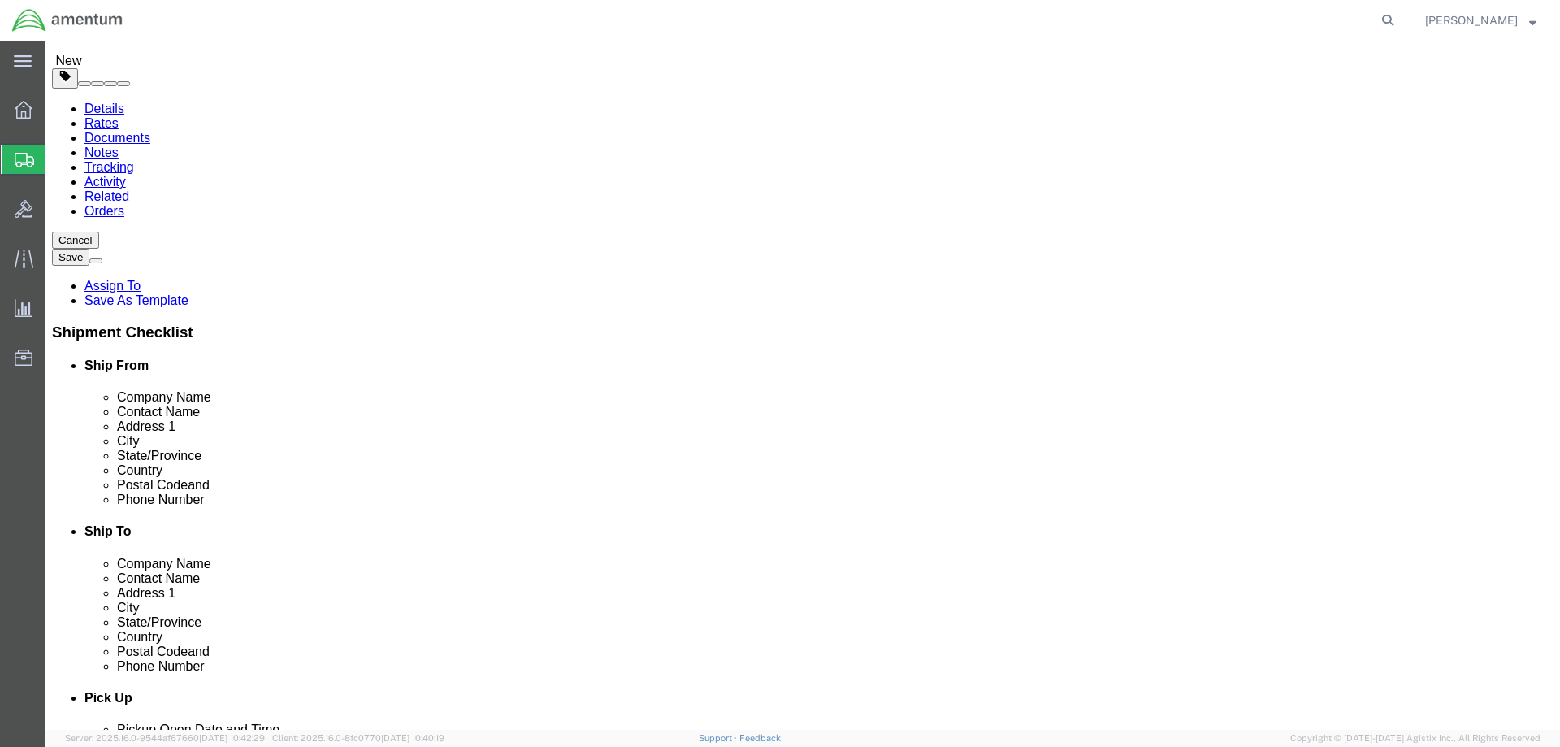
type input "c"
type input "C"
type input "[DOMAIN_NAME][EMAIL_ADDRESS][PERSON_NAME][DOMAIN_NAME]"
click div "Location [GEOGRAPHIC_DATA], [GEOGRAPHIC_DATA] My Profile Location [PHONE_NUMBER…"
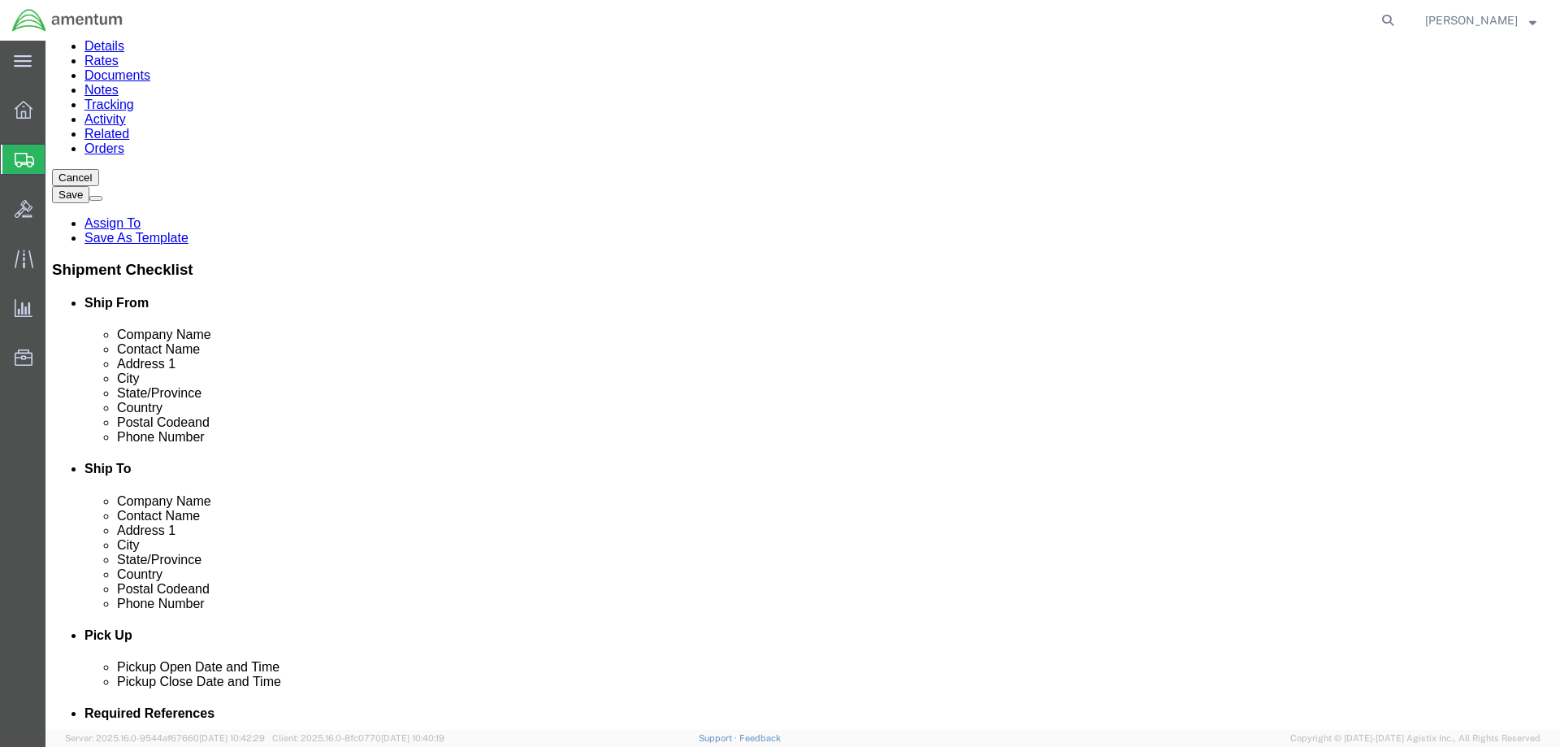
scroll to position [244, 0]
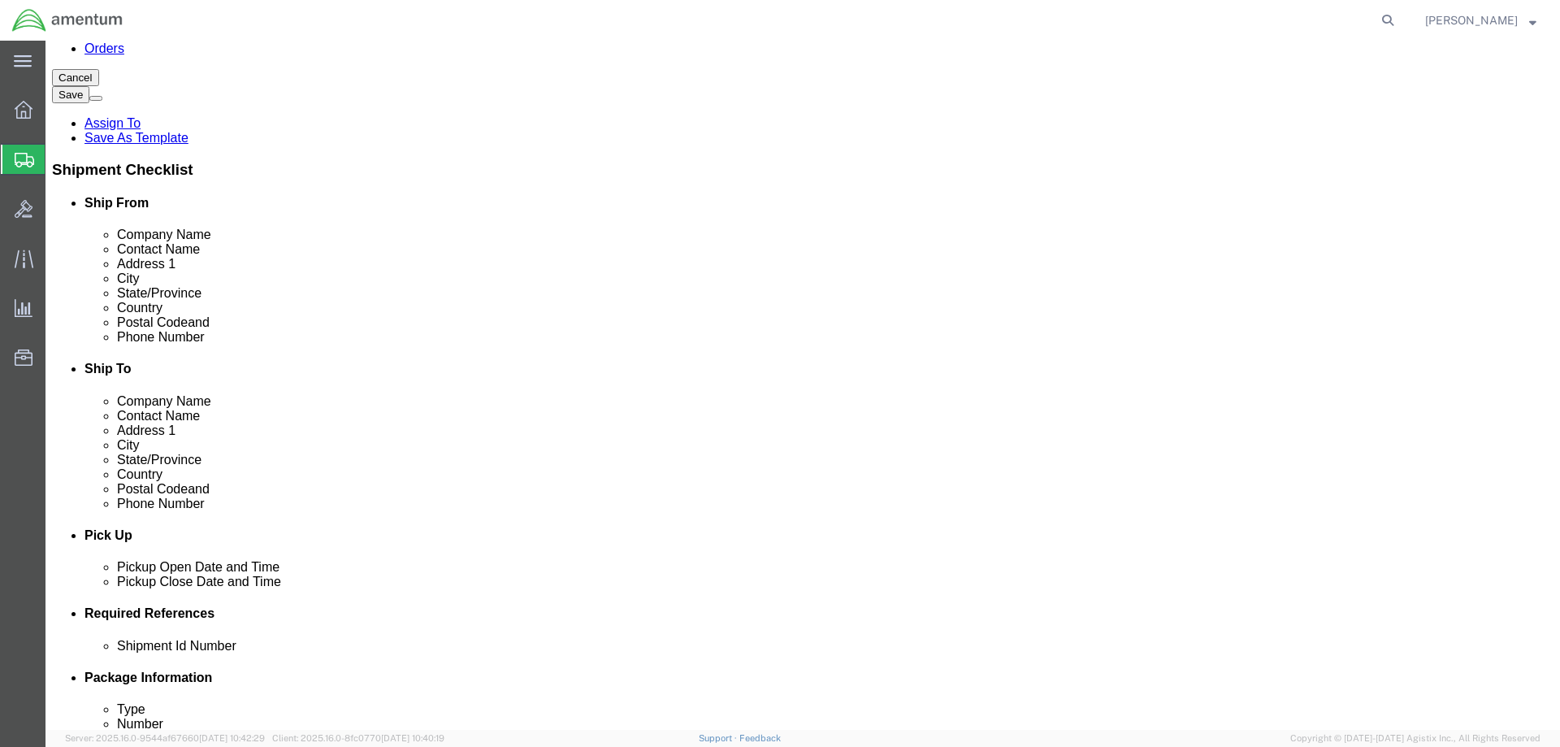
click button "Rate Shipment"
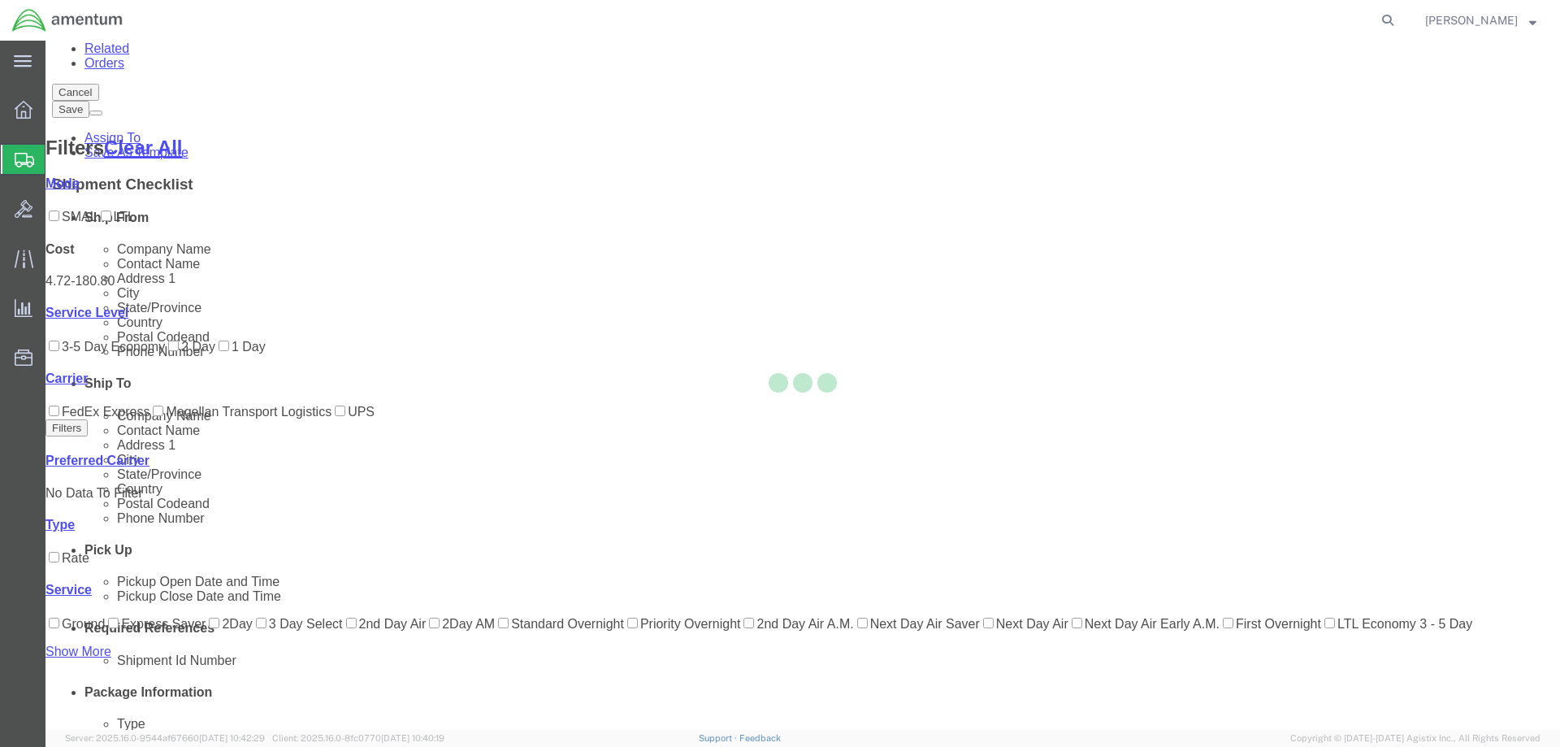
scroll to position [145, 0]
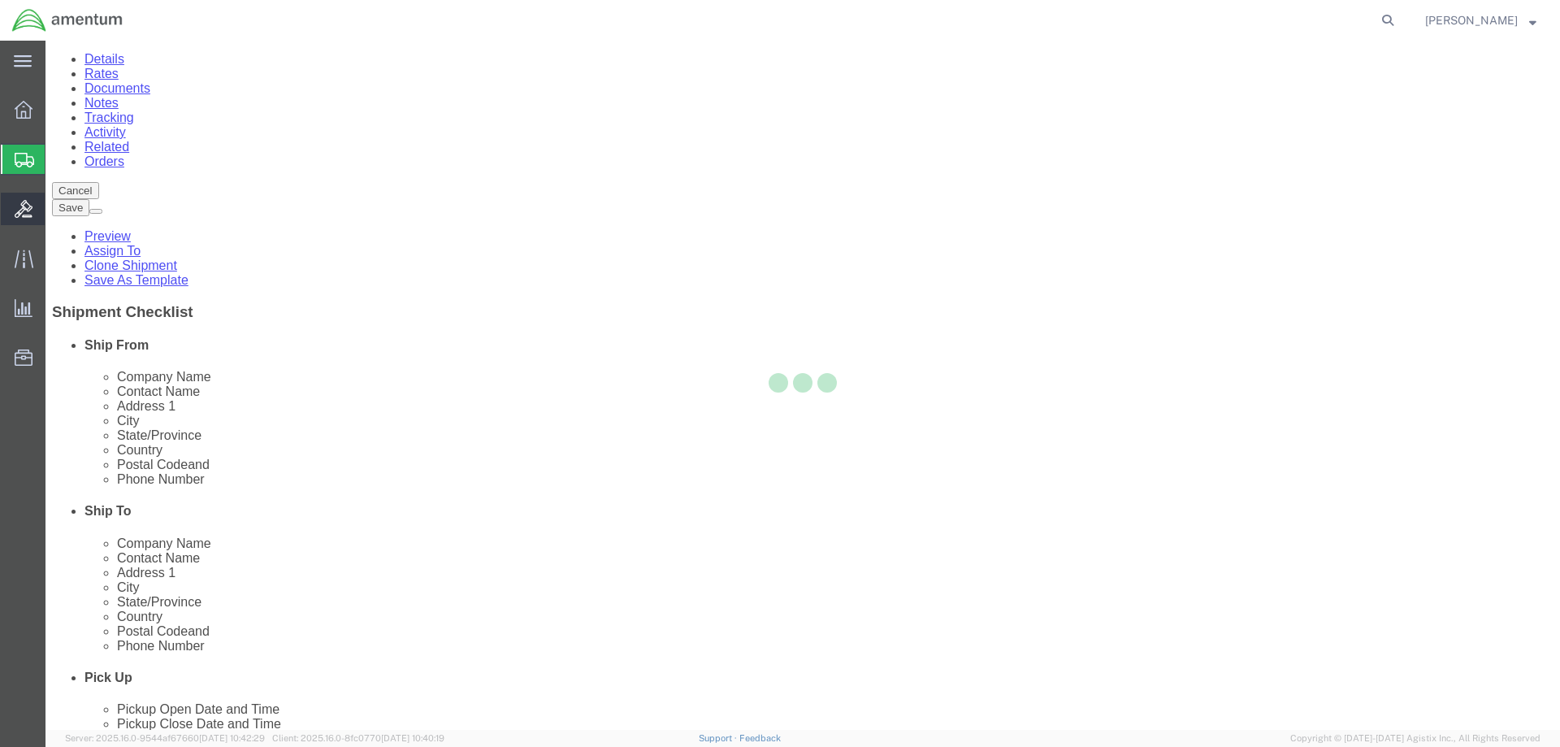
scroll to position [0, 0]
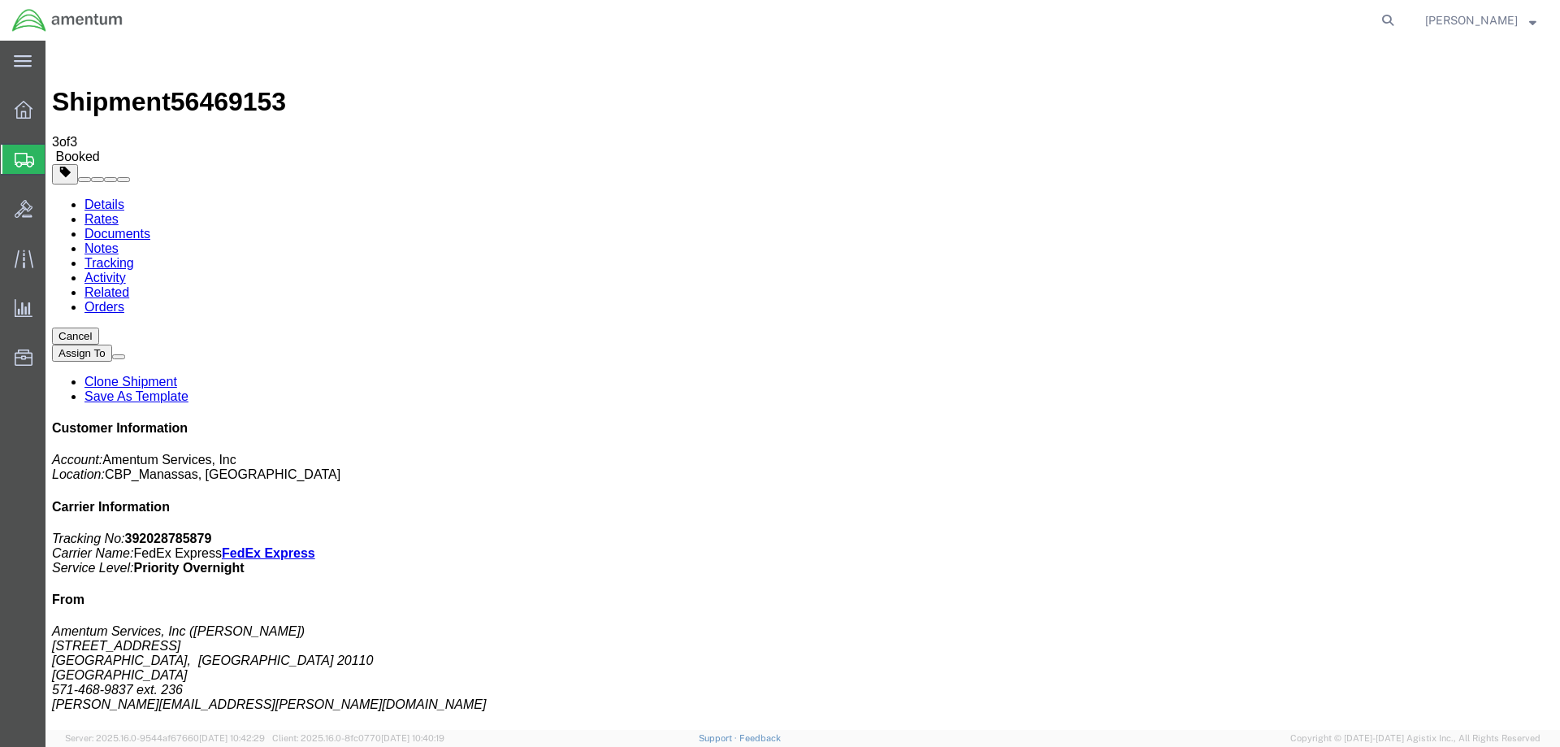
drag, startPoint x: 1410, startPoint y: 249, endPoint x: 1334, endPoint y: 258, distance: 76.9
click at [1334, 531] on p "Tracking No: 392028785879 Carrier Name: FedEx Express FedEx Express Service Lev…" at bounding box center [802, 553] width 1501 height 44
copy b "392028785879"
drag, startPoint x: 539, startPoint y: 771, endPoint x: 483, endPoint y: 680, distance: 106.4
